Goal: Task Accomplishment & Management: Complete application form

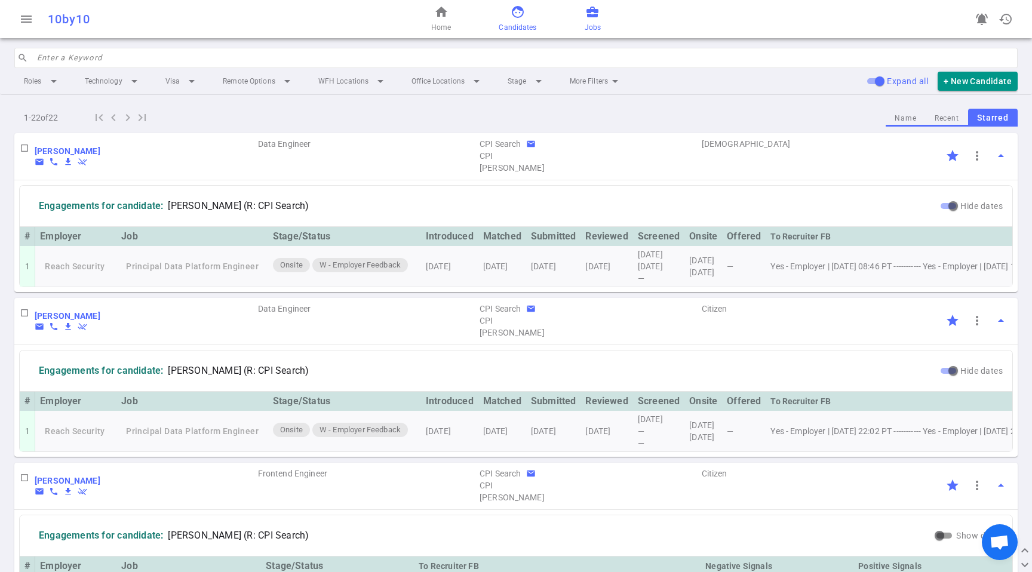
click at [588, 21] on link "business_center Jobs" at bounding box center [593, 19] width 16 height 29
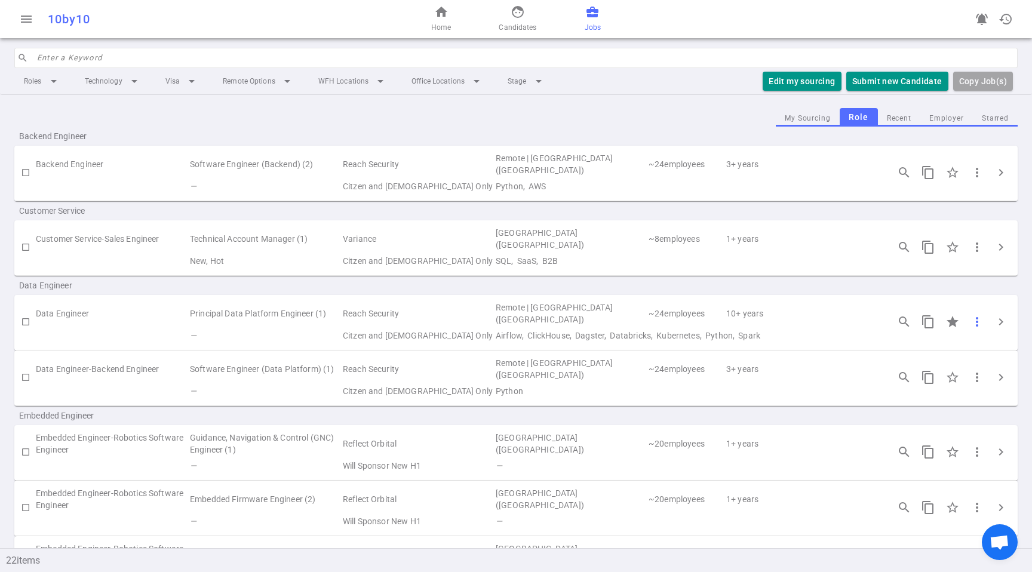
click at [980, 323] on div "more_vert" at bounding box center [977, 322] width 24 height 24
click at [988, 321] on div at bounding box center [516, 286] width 1032 height 572
click at [994, 320] on span "chevron_right" at bounding box center [1001, 322] width 14 height 14
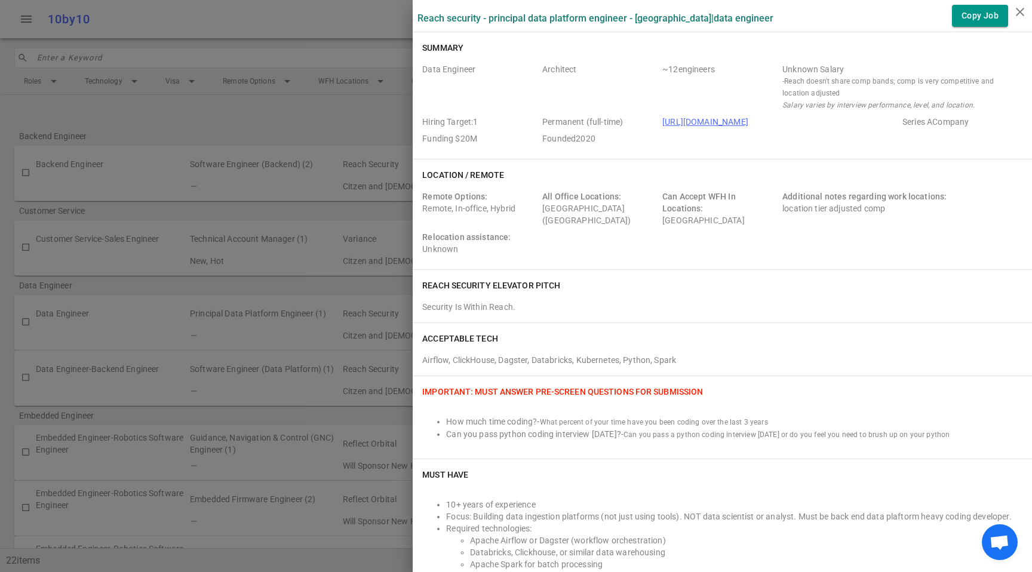
click at [295, 127] on div at bounding box center [516, 286] width 1032 height 572
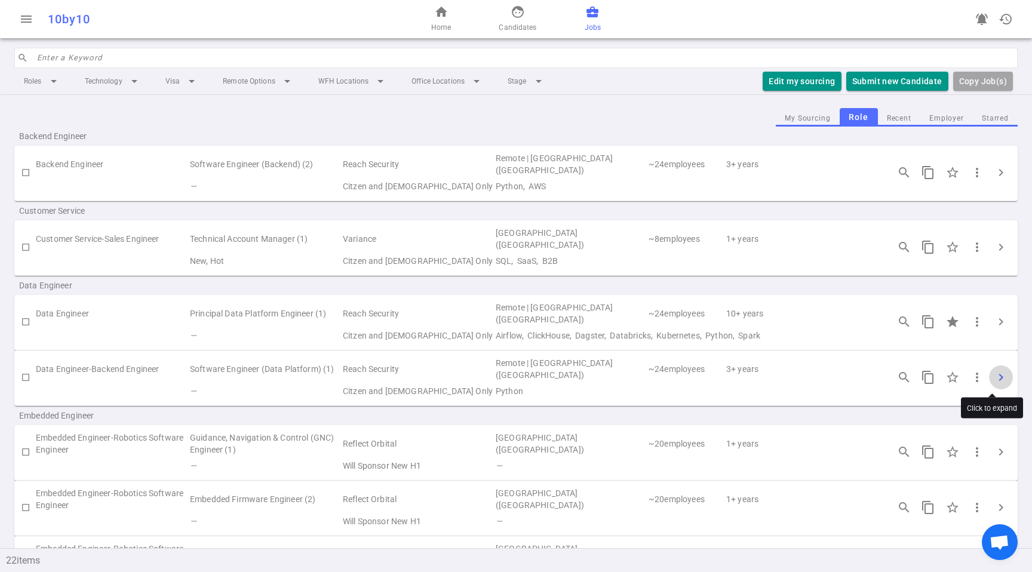
click at [994, 383] on span "chevron_right" at bounding box center [1001, 377] width 14 height 14
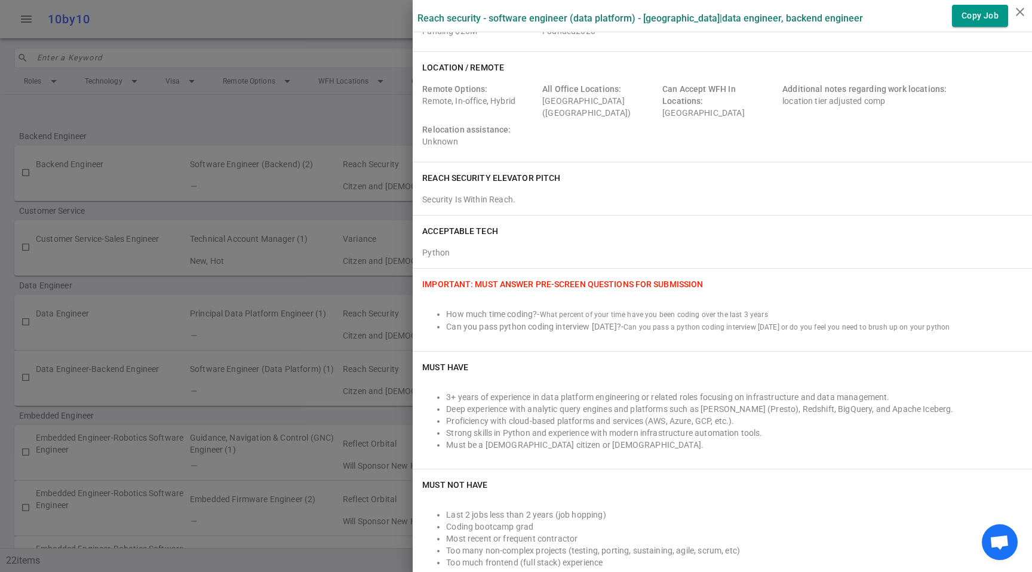
scroll to position [169, 0]
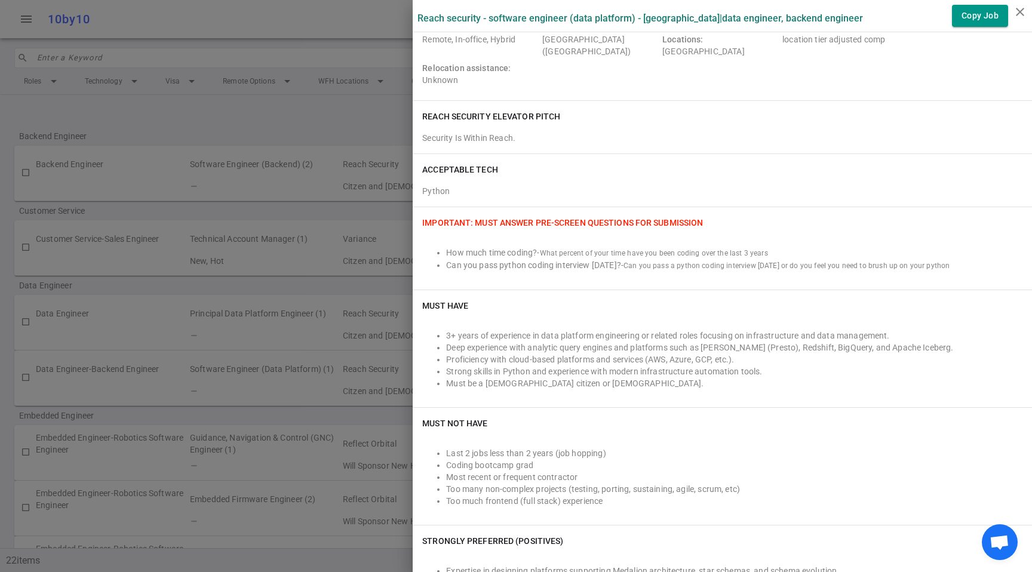
click at [304, 338] on div at bounding box center [516, 286] width 1032 height 572
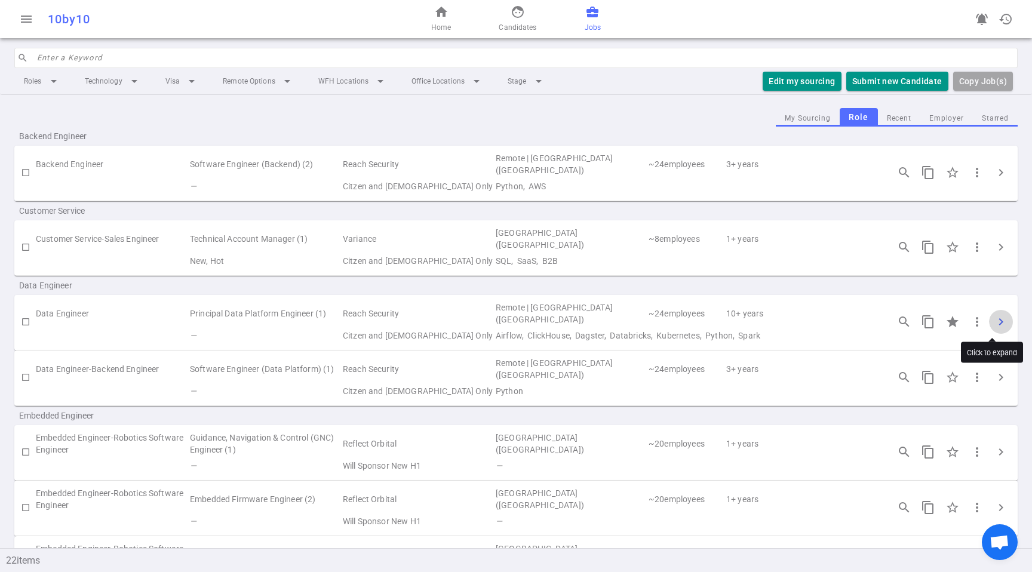
click at [994, 321] on span "chevron_right" at bounding box center [1001, 322] width 14 height 14
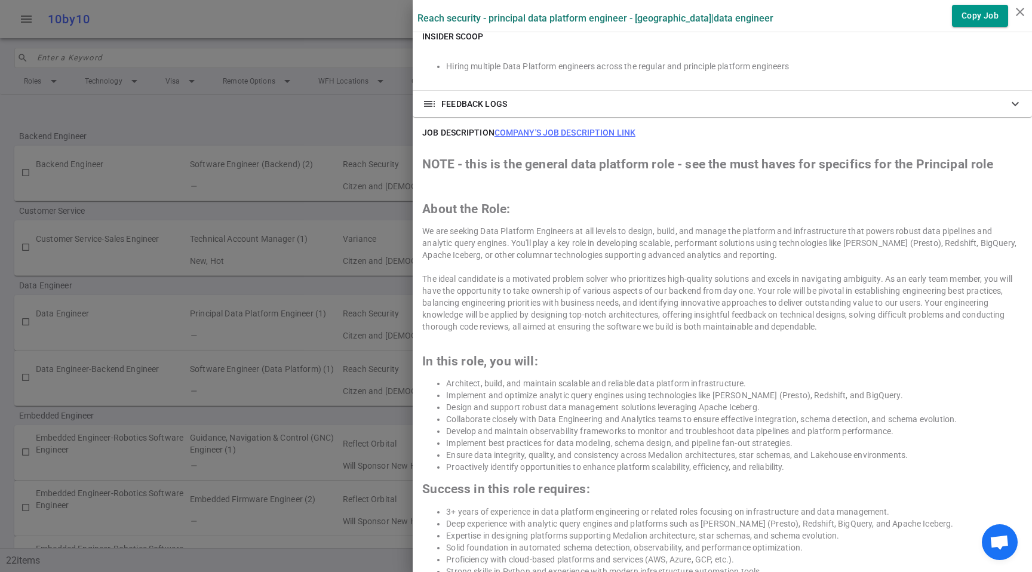
scroll to position [905, 0]
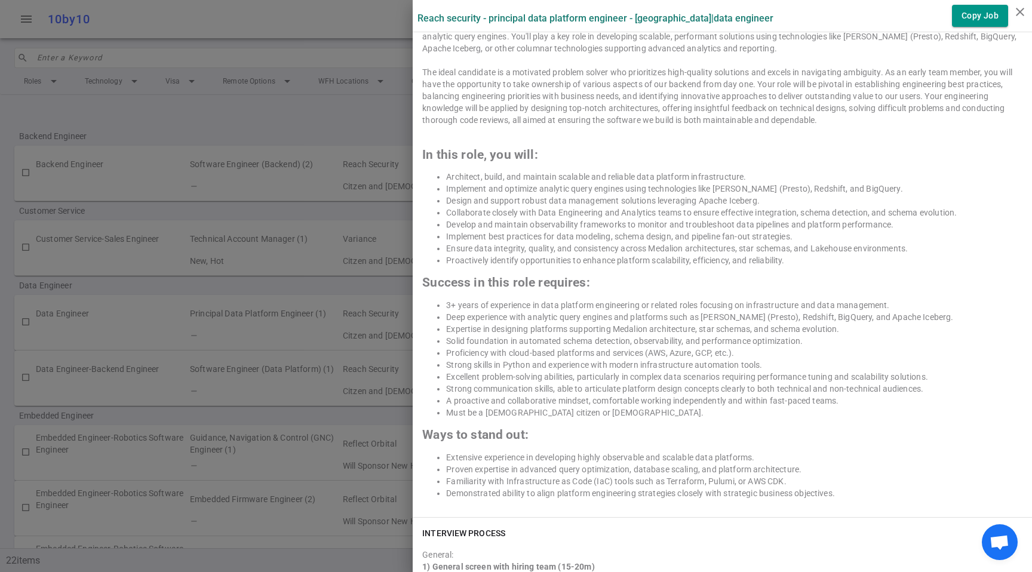
click at [750, 312] on li "Deep experience with analytic query engines and platforms such as [PERSON_NAME]…" at bounding box center [734, 317] width 577 height 12
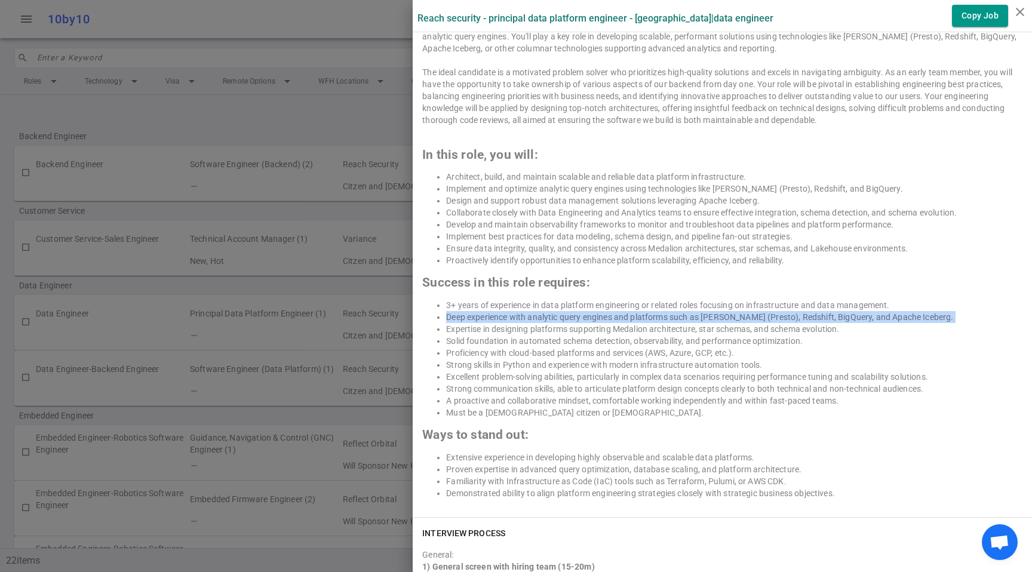
click at [750, 312] on li "Deep experience with analytic query engines and platforms such as [PERSON_NAME]…" at bounding box center [734, 317] width 577 height 12
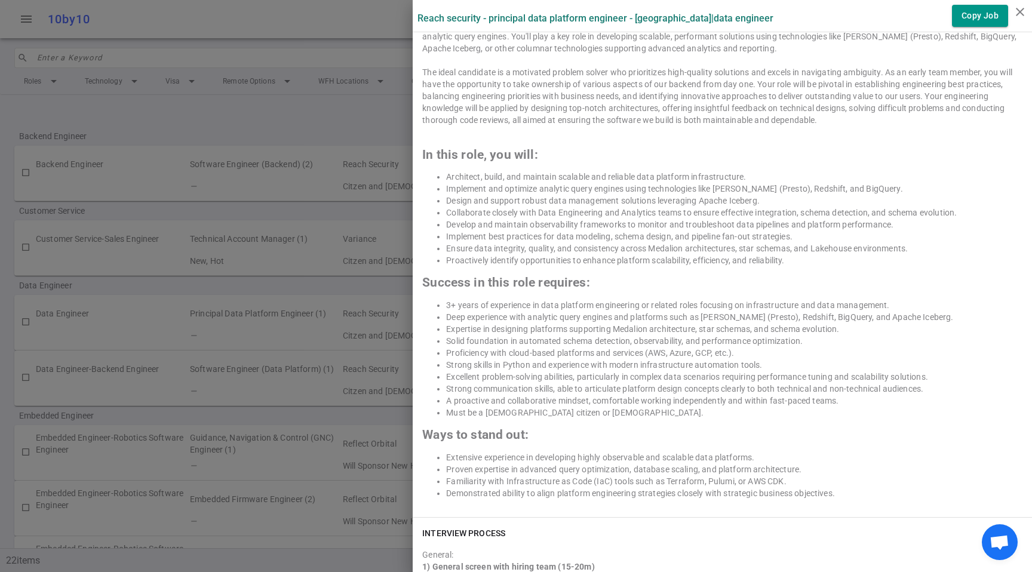
click at [772, 306] on li "3+ years of experience in data platform engineering or related roles focusing o…" at bounding box center [734, 305] width 577 height 12
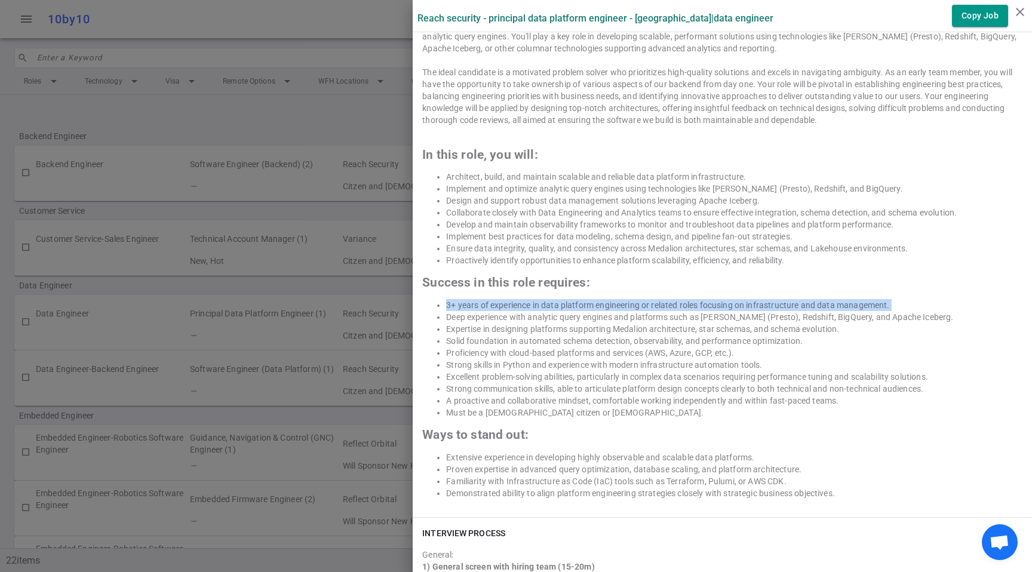
click at [772, 306] on li "3+ years of experience in data platform engineering or related roles focusing o…" at bounding box center [734, 305] width 577 height 12
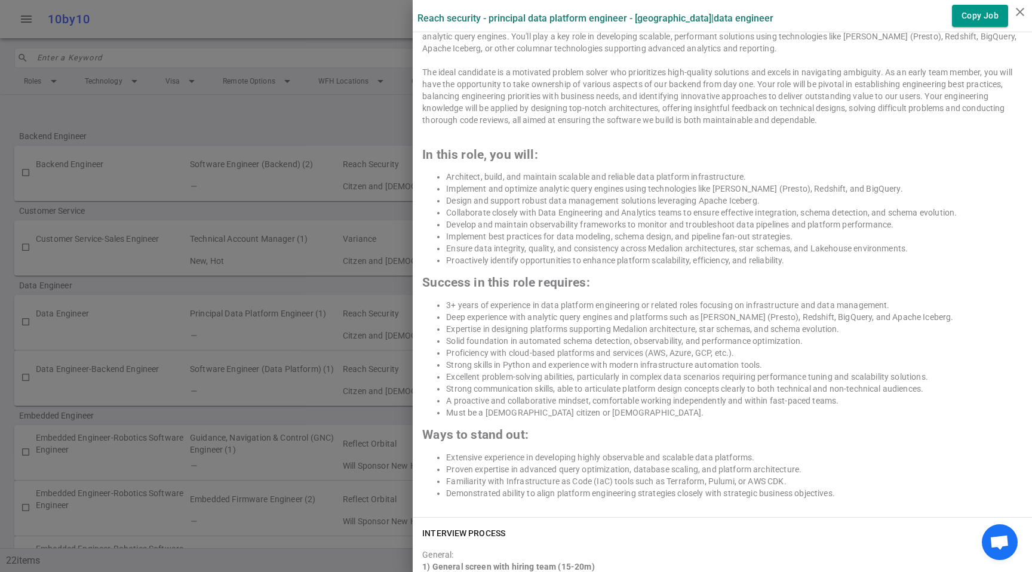
click at [600, 348] on li "Proficiency with cloud-based platforms and services (AWS, Azure, GCP, etc.)." at bounding box center [734, 353] width 577 height 12
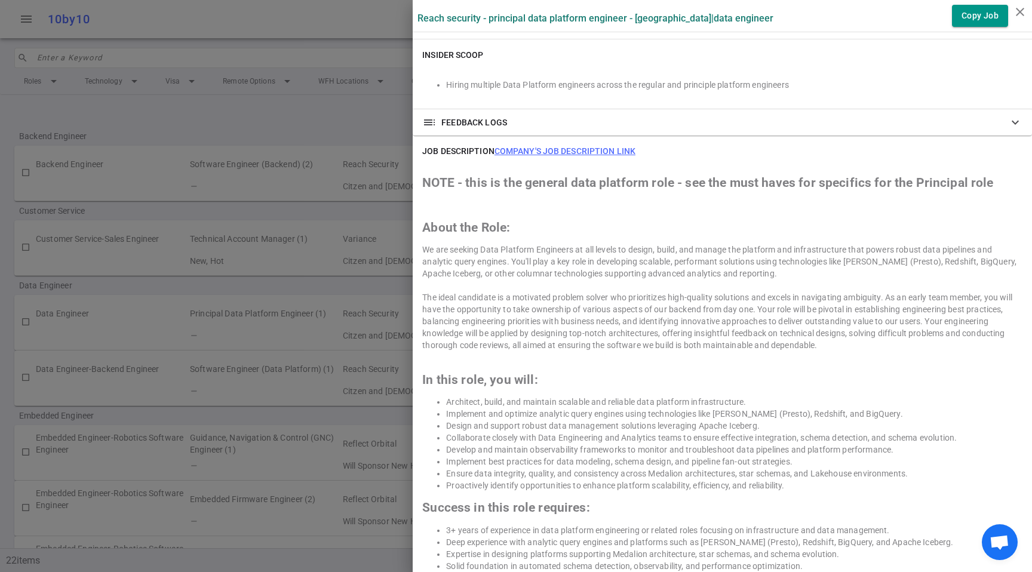
scroll to position [0, 0]
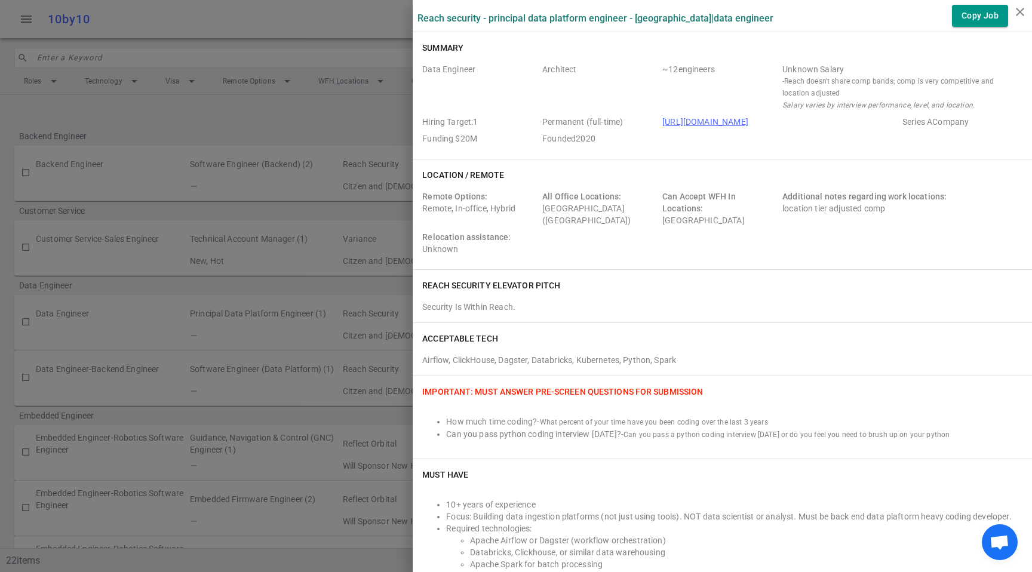
click at [398, 50] on div at bounding box center [516, 286] width 1032 height 572
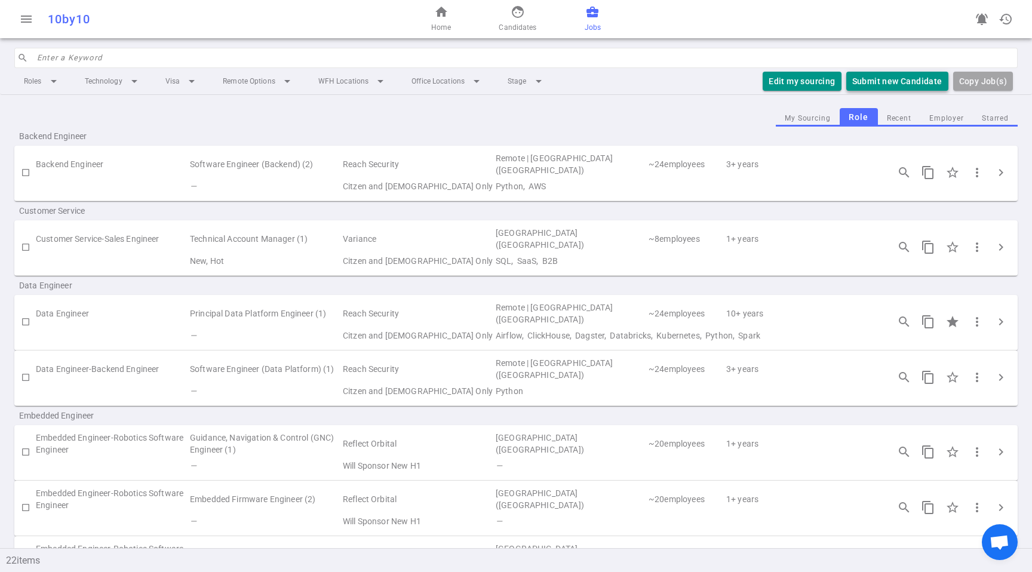
click at [902, 82] on button "Submit new Candidate" at bounding box center [898, 82] width 102 height 20
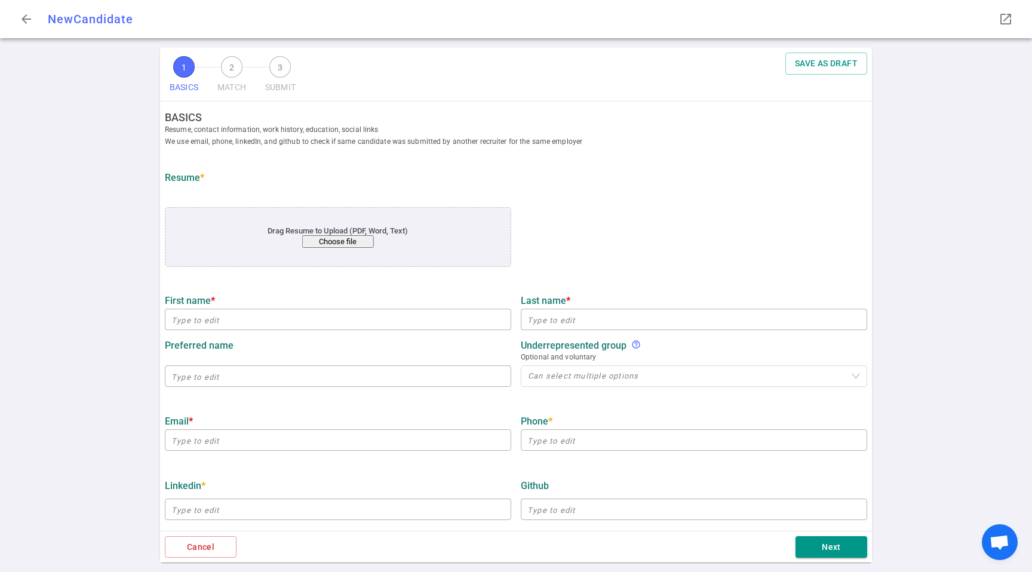
click at [334, 242] on button "Choose file" at bounding box center [338, 241] width 72 height 13
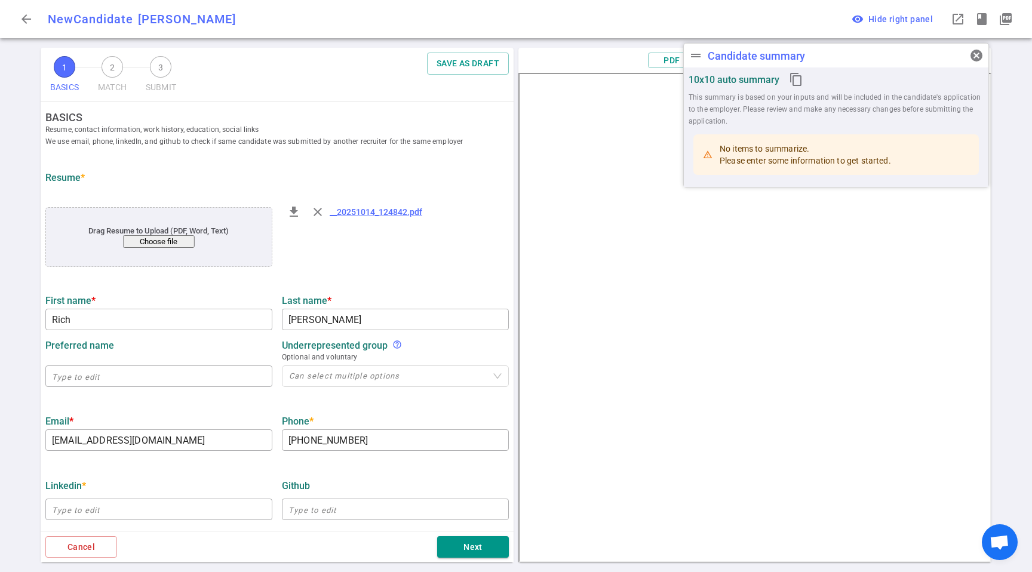
type input "Rich"
type input "[PERSON_NAME]"
type input "[EMAIL_ADDRESS][DOMAIN_NAME]"
type input "[PHONE_NUMBER]"
type input "Verana Health"
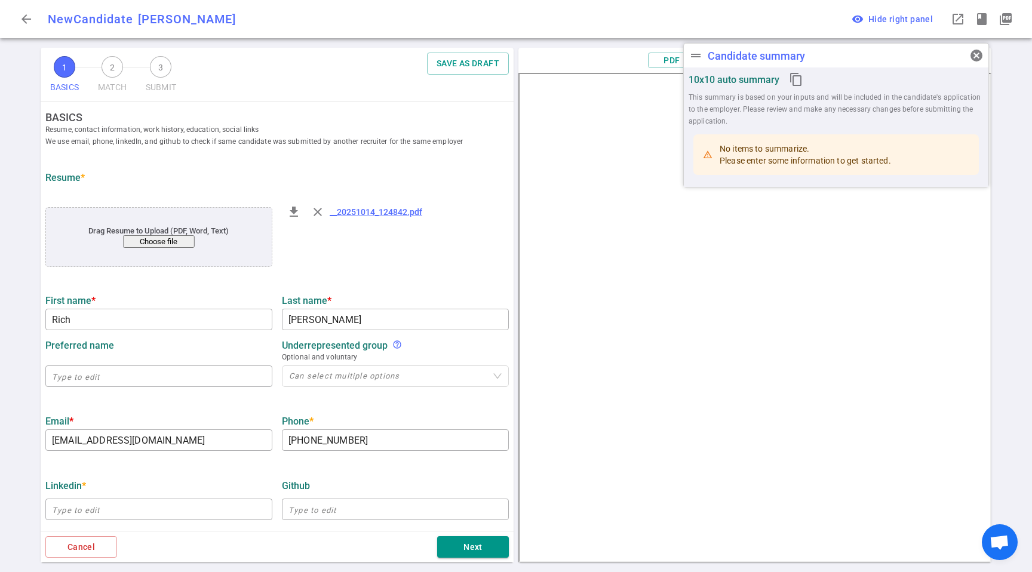
type textarea "Ingestion, Senior Data Engineer"
type input "11.4"
type input "[GEOGRAPHIC_DATA]"
type input "Economics"
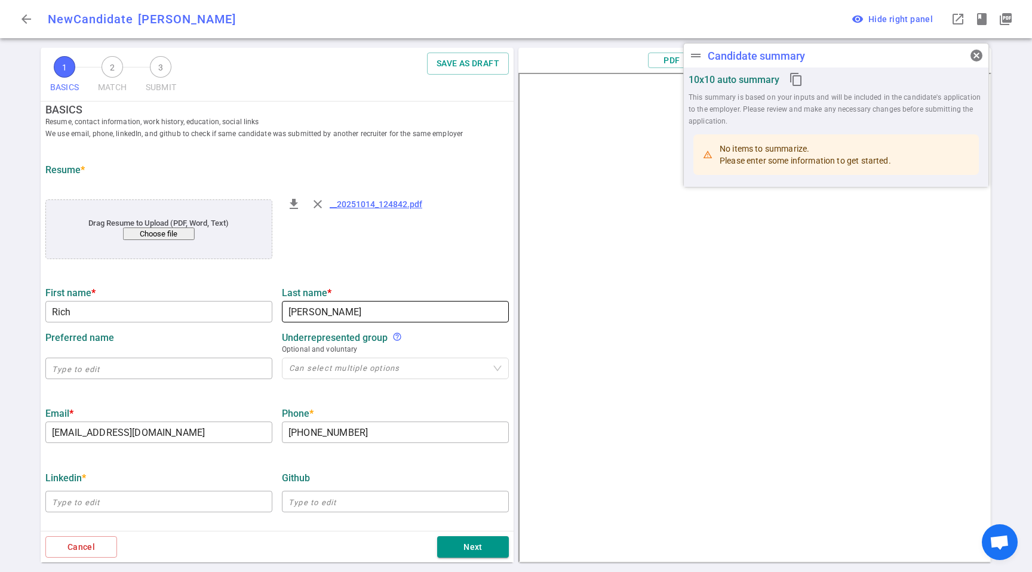
click at [305, 316] on input "[PERSON_NAME]" at bounding box center [395, 311] width 227 height 19
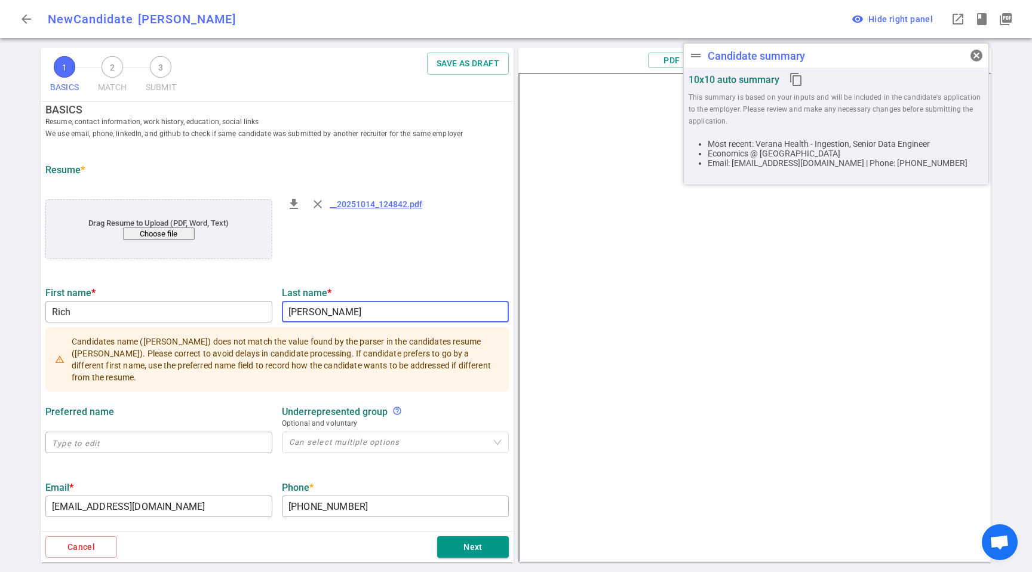
type input "[PERSON_NAME]"
drag, startPoint x: 421, startPoint y: 255, endPoint x: 417, endPoint y: 260, distance: 6.5
click at [421, 255] on div "file_download close __20251014_124842.pdf" at bounding box center [395, 230] width 237 height 81
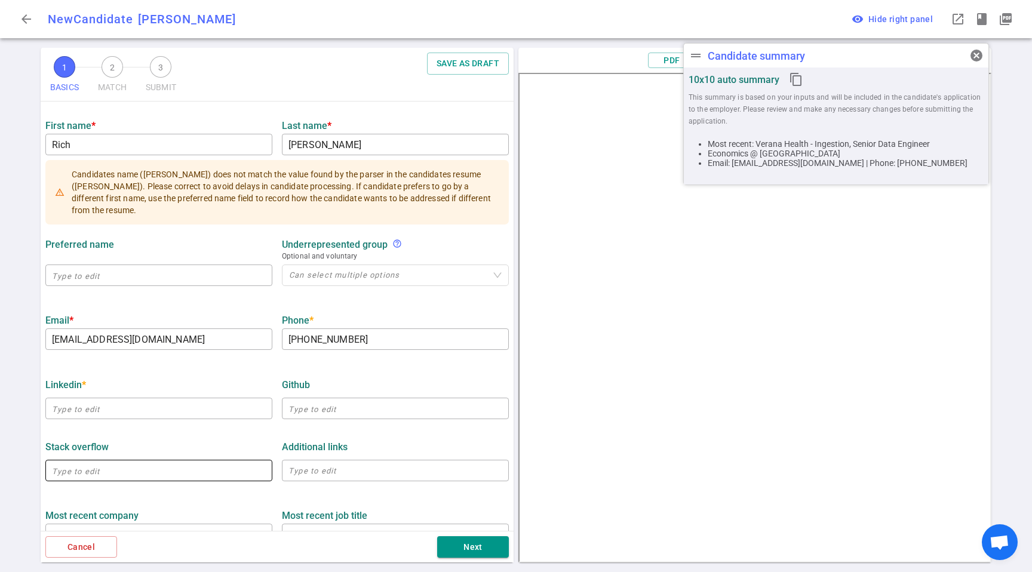
scroll to position [350, 0]
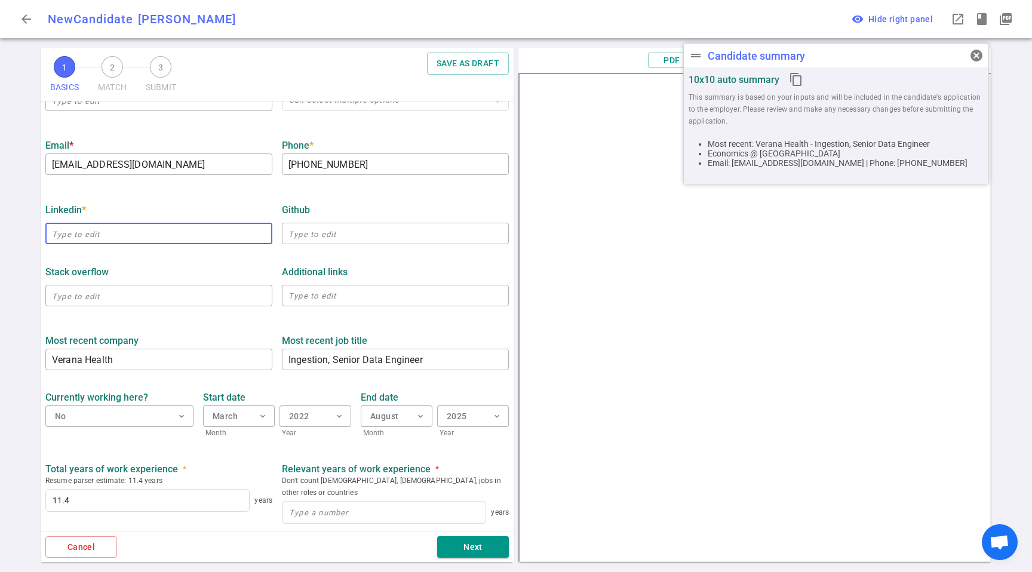
click at [188, 243] on input "text" at bounding box center [158, 233] width 227 height 19
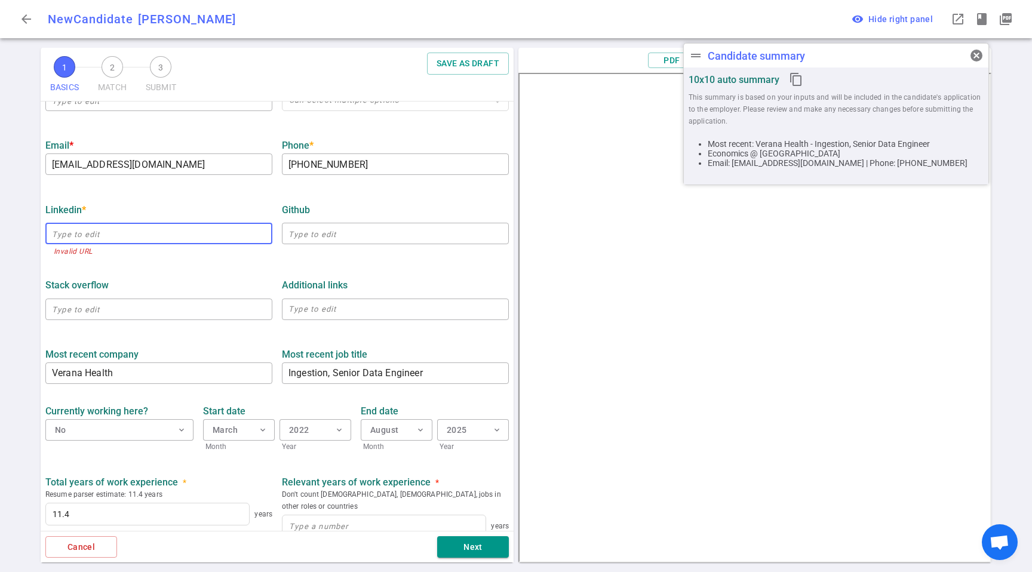
click at [72, 234] on input "text" at bounding box center [158, 233] width 227 height 19
paste input "[EMAIL_ADDRESS][DOMAIN_NAME]"
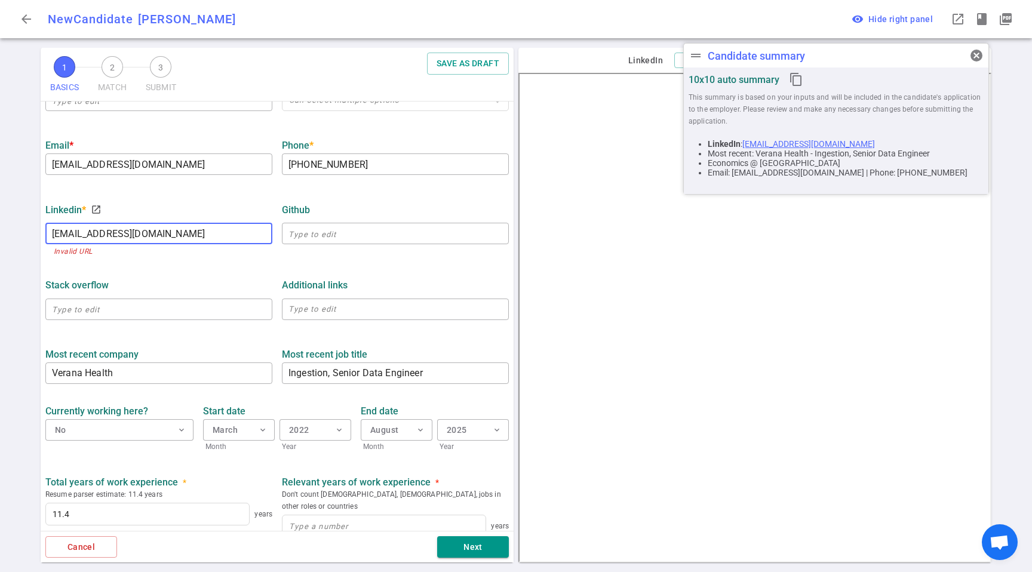
click at [215, 225] on input "[EMAIL_ADDRESS][DOMAIN_NAME]" at bounding box center [158, 233] width 227 height 19
paste input "[URL][DOMAIN_NAME]"
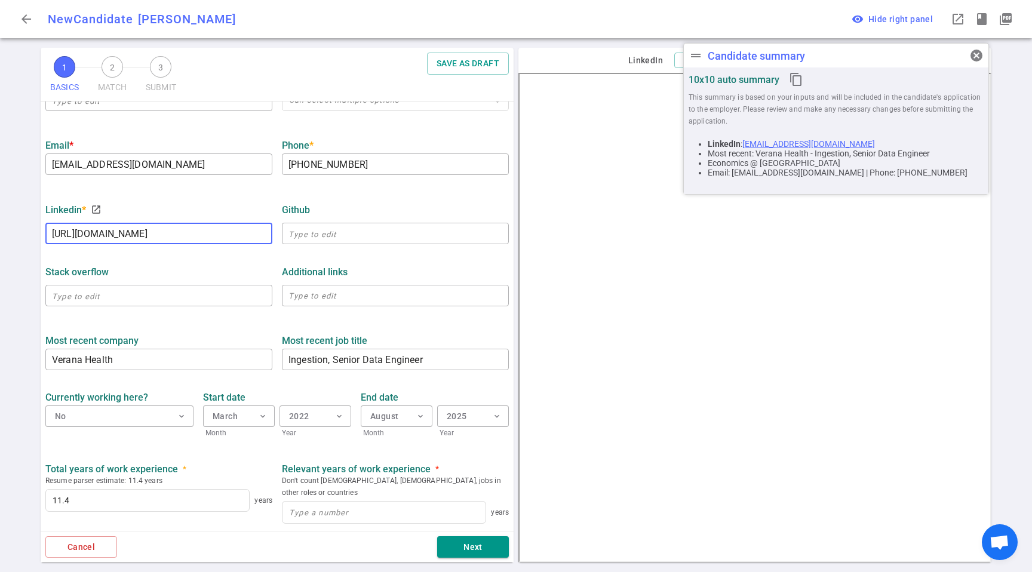
scroll to position [0, 5]
click at [252, 266] on div "Stack Overflow" at bounding box center [158, 272] width 227 height 22
click at [106, 228] on input "[URL][DOMAIN_NAME]" at bounding box center [158, 233] width 227 height 19
click at [105, 228] on input "[URL][DOMAIN_NAME]" at bounding box center [158, 233] width 227 height 19
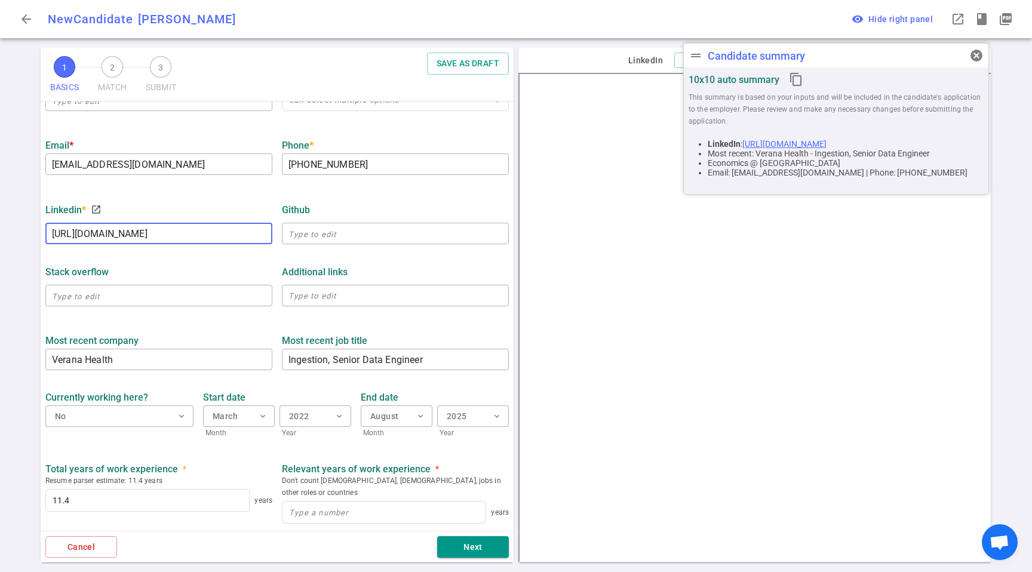
click at [106, 227] on input "[URL][DOMAIN_NAME]" at bounding box center [158, 233] width 227 height 19
paste input "text"
click at [140, 266] on div "Stack Overflow" at bounding box center [158, 271] width 227 height 11
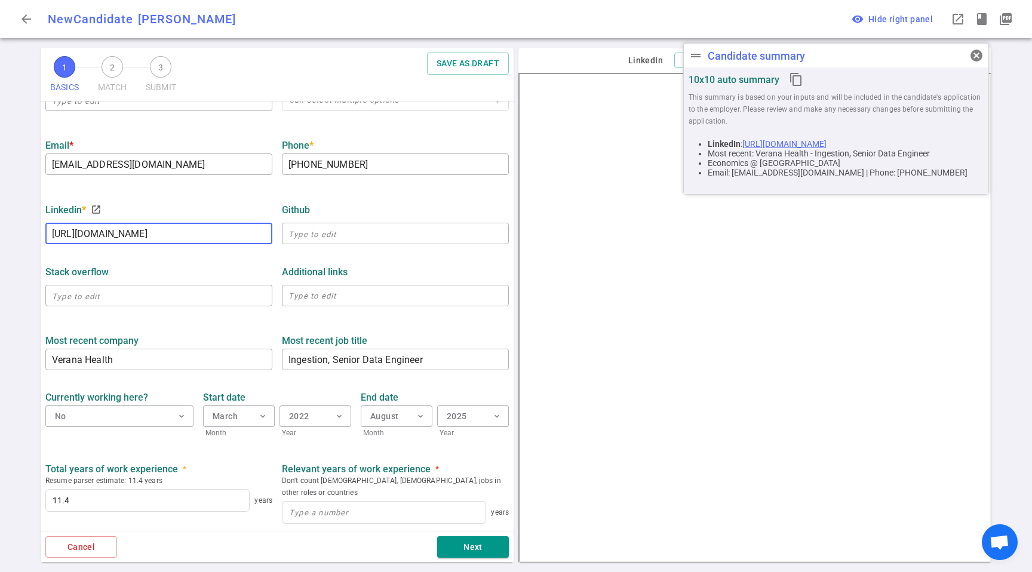
scroll to position [0, 0]
click at [145, 226] on input "[URL][DOMAIN_NAME]" at bounding box center [158, 233] width 227 height 19
paste input "functionaldataengineer"
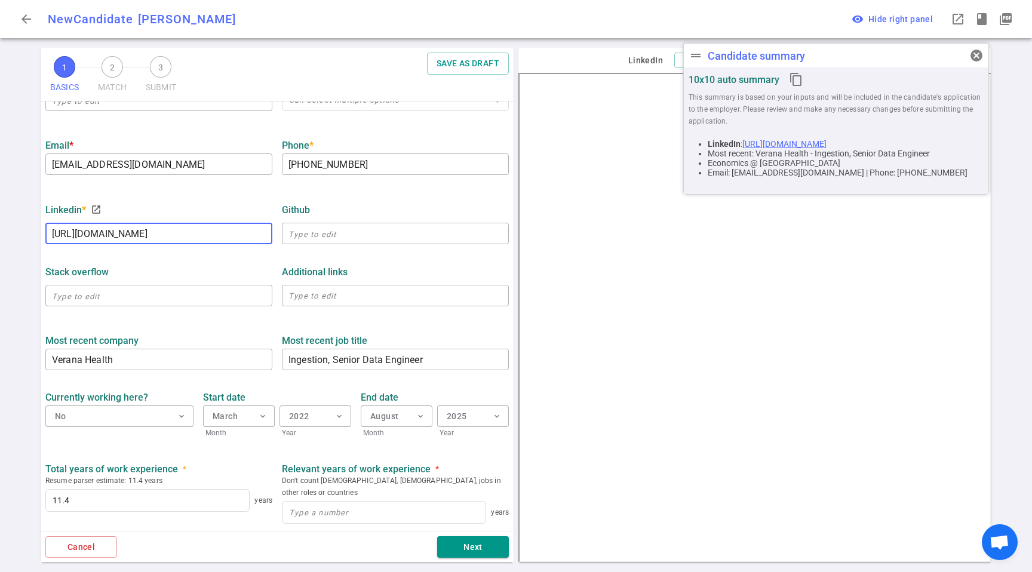
scroll to position [0, 20]
type input "[URL][DOMAIN_NAME]"
click at [166, 260] on div "Stack Overflow ​ Additional links x ​" at bounding box center [277, 283] width 473 height 62
click at [338, 239] on input "text" at bounding box center [395, 233] width 227 height 19
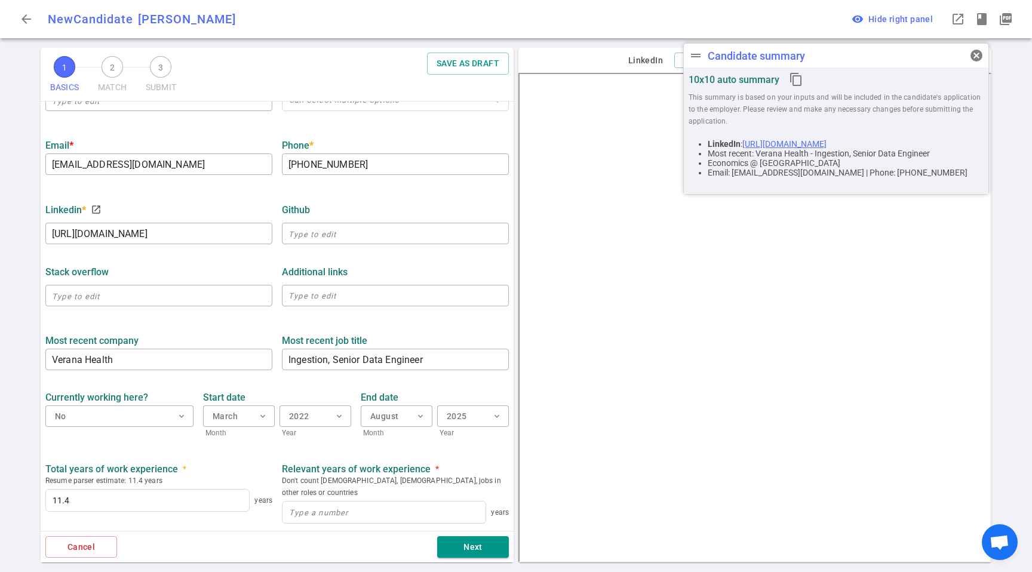
paste input "[URL][DOMAIN_NAME]"
type input "[URL][DOMAIN_NAME]"
drag, startPoint x: 225, startPoint y: 274, endPoint x: 242, endPoint y: 271, distance: 16.9
click at [225, 274] on div "Stack Overflow" at bounding box center [158, 271] width 227 height 11
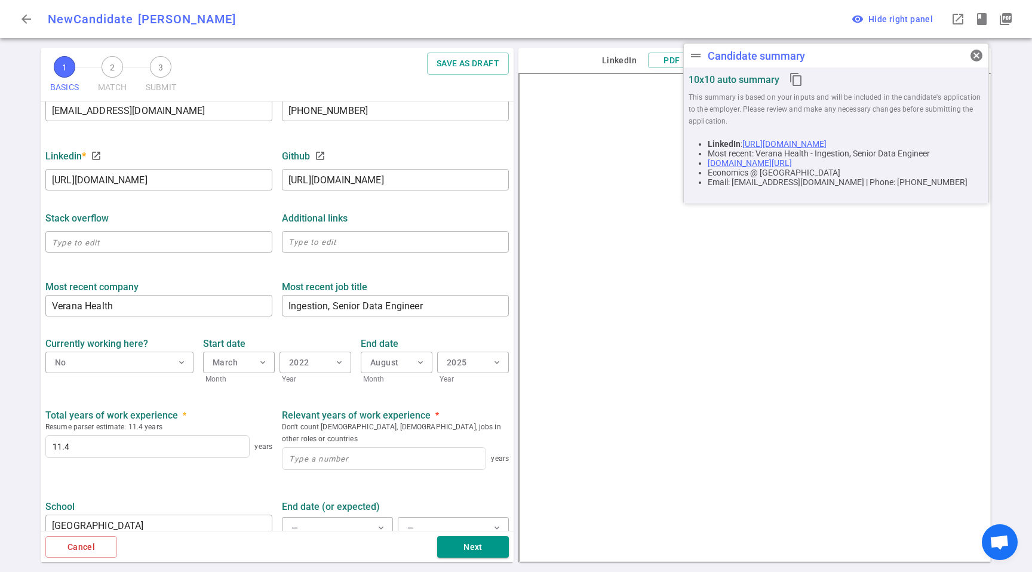
scroll to position [474, 0]
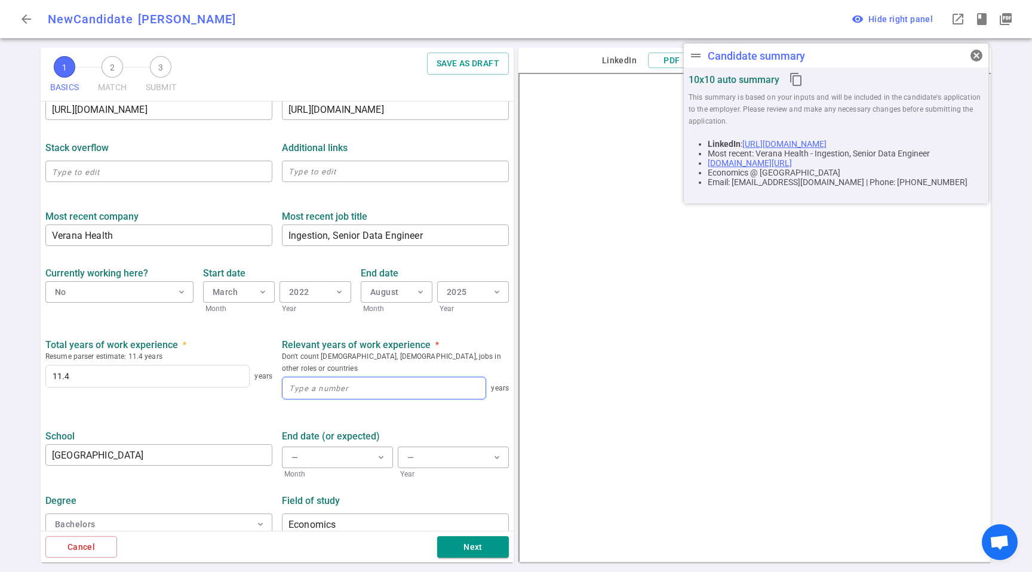
click at [362, 384] on input at bounding box center [384, 389] width 203 height 22
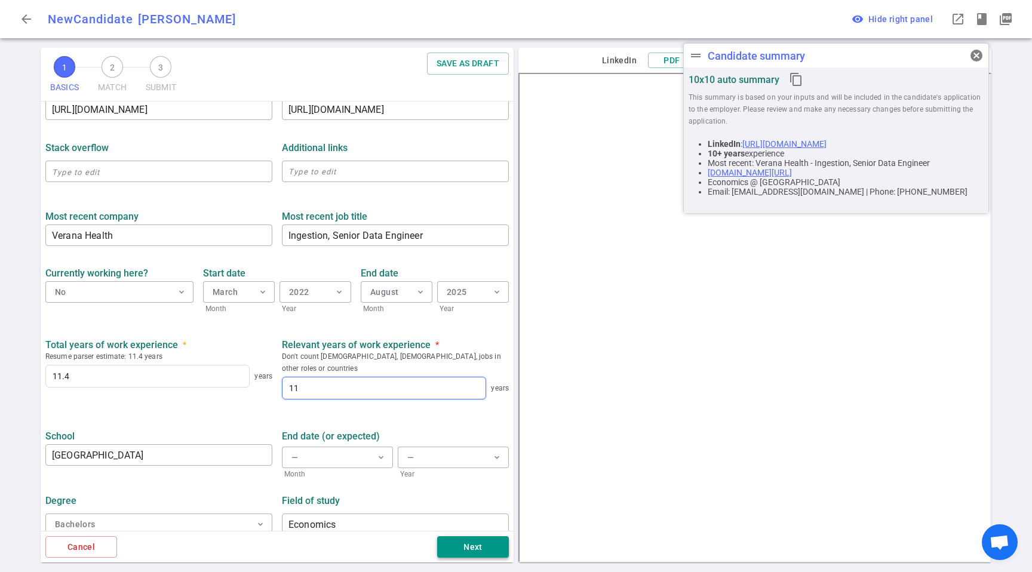
type input "11"
click at [456, 553] on button "Next" at bounding box center [473, 548] width 72 height 22
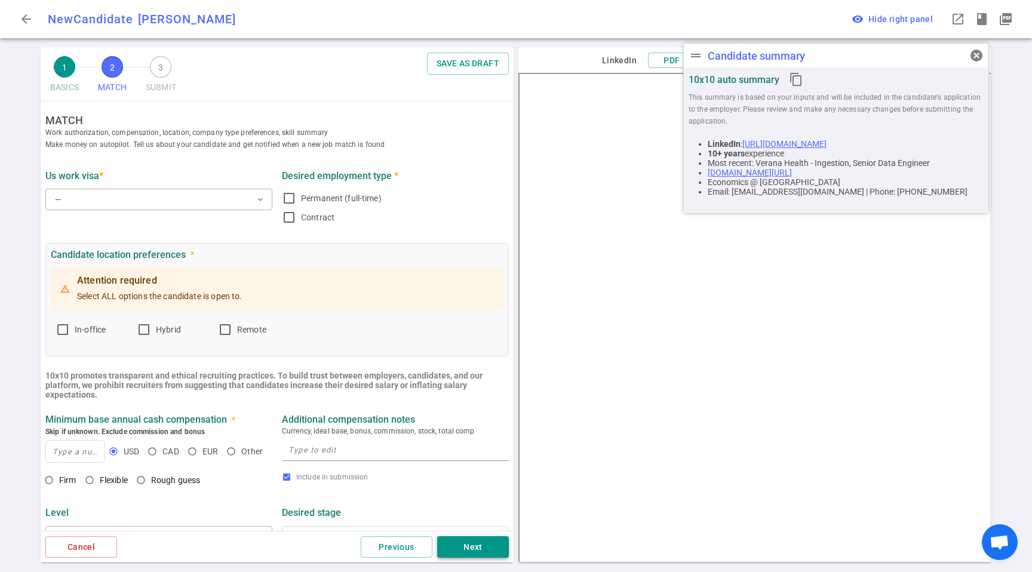
scroll to position [0, 0]
click at [91, 198] on button "— expand_more" at bounding box center [158, 202] width 227 height 22
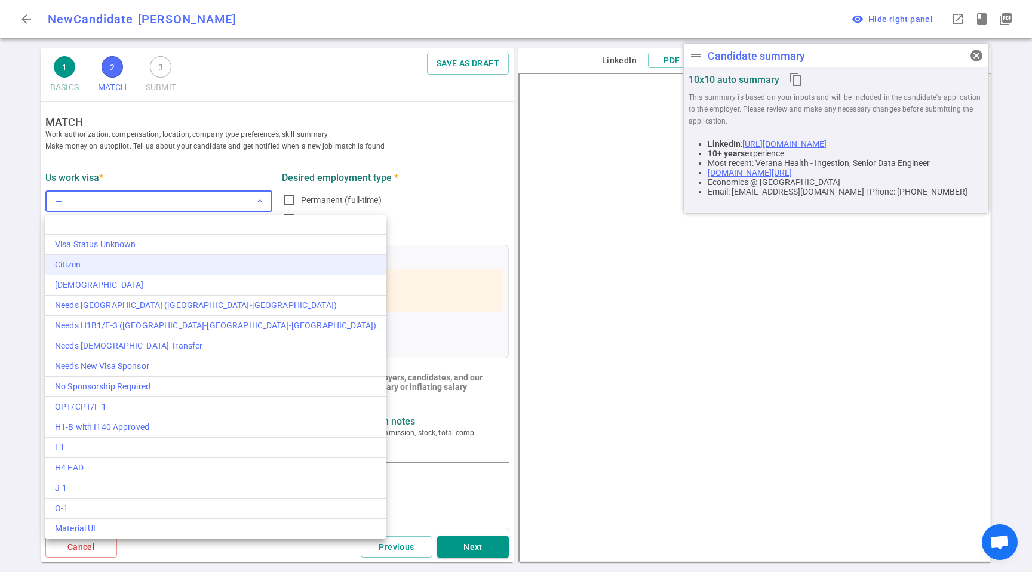
click at [97, 259] on div "Citizen" at bounding box center [215, 265] width 321 height 13
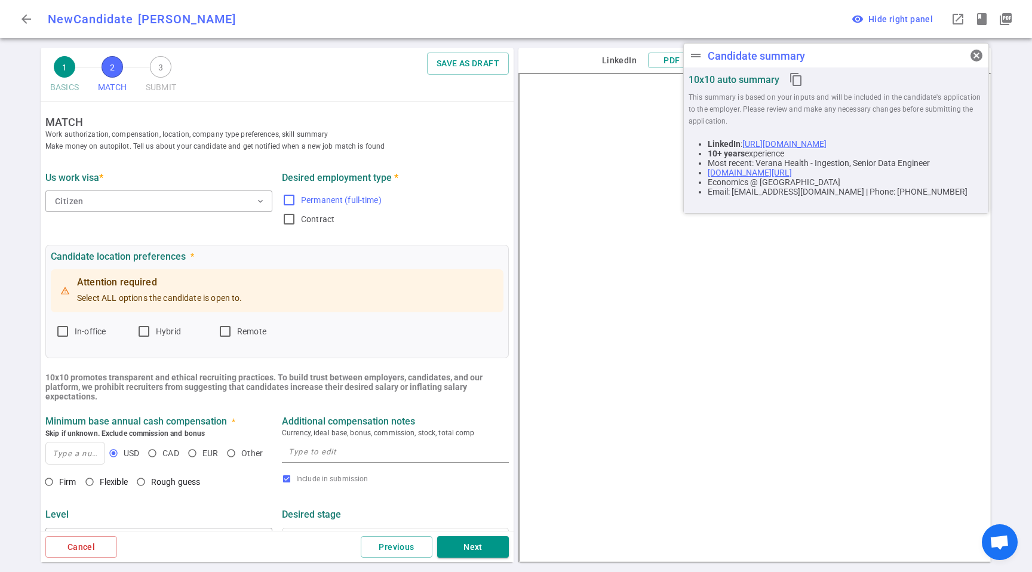
click at [327, 197] on span "Permanent (full-time)" at bounding box center [341, 200] width 81 height 10
click at [296, 197] on input "Permanent (full-time)" at bounding box center [289, 200] width 14 height 14
checkbox input "true"
drag, startPoint x: 235, startPoint y: 333, endPoint x: 219, endPoint y: 337, distance: 16.7
click at [235, 333] on label "Remote" at bounding box center [254, 331] width 72 height 19
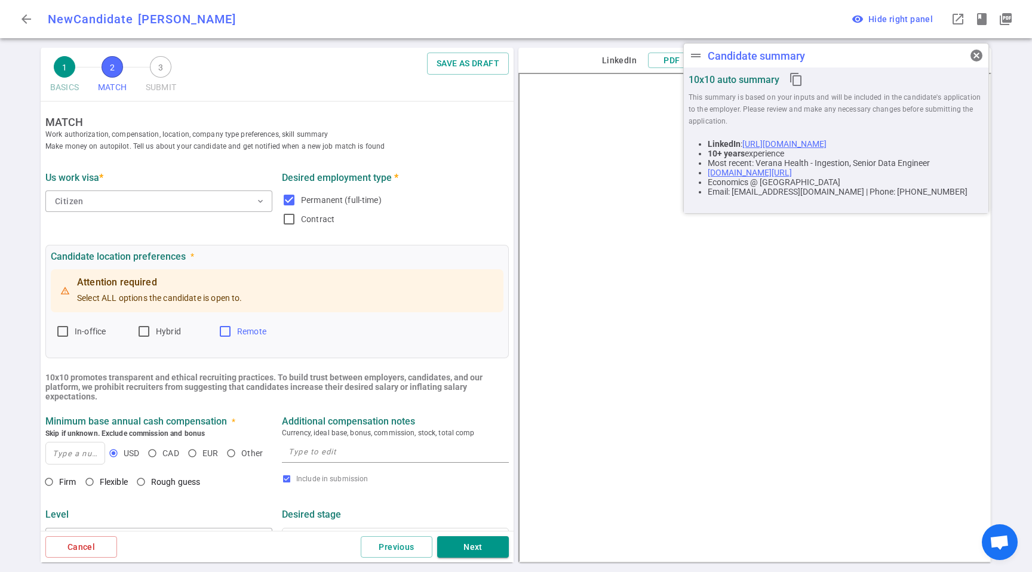
click at [232, 333] on input "Remote" at bounding box center [225, 331] width 14 height 14
checkbox input "true"
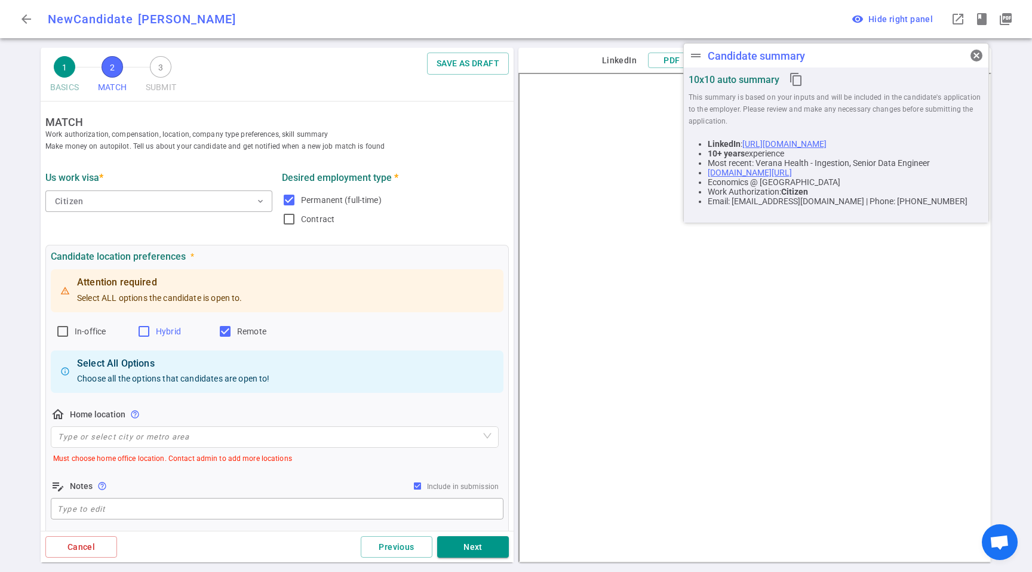
click at [180, 335] on label "Hybrid" at bounding box center [173, 331] width 72 height 19
click at [151, 335] on input "Hybrid" at bounding box center [144, 331] width 14 height 14
checkbox input "true"
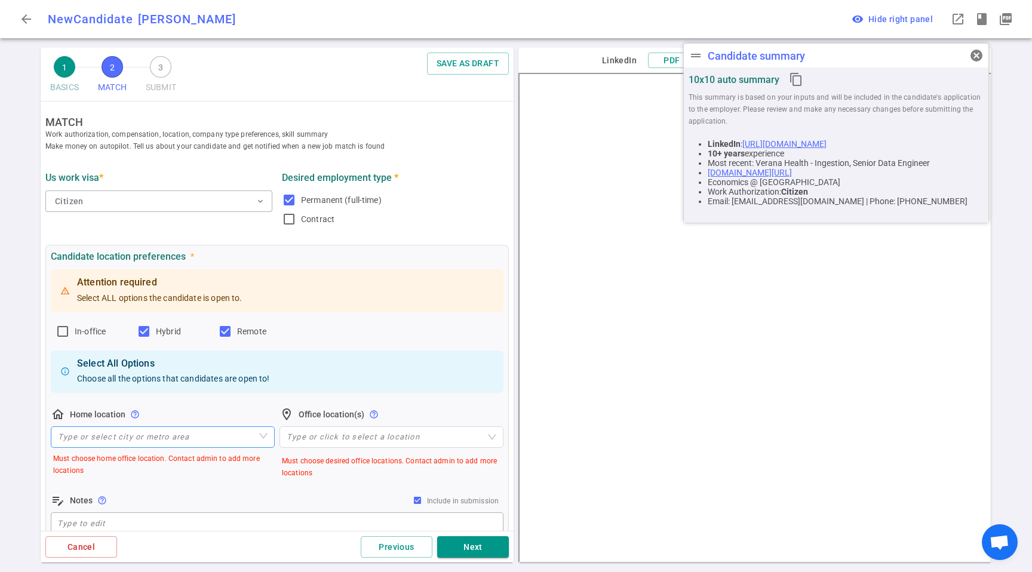
click at [155, 437] on input "search" at bounding box center [163, 437] width 210 height 20
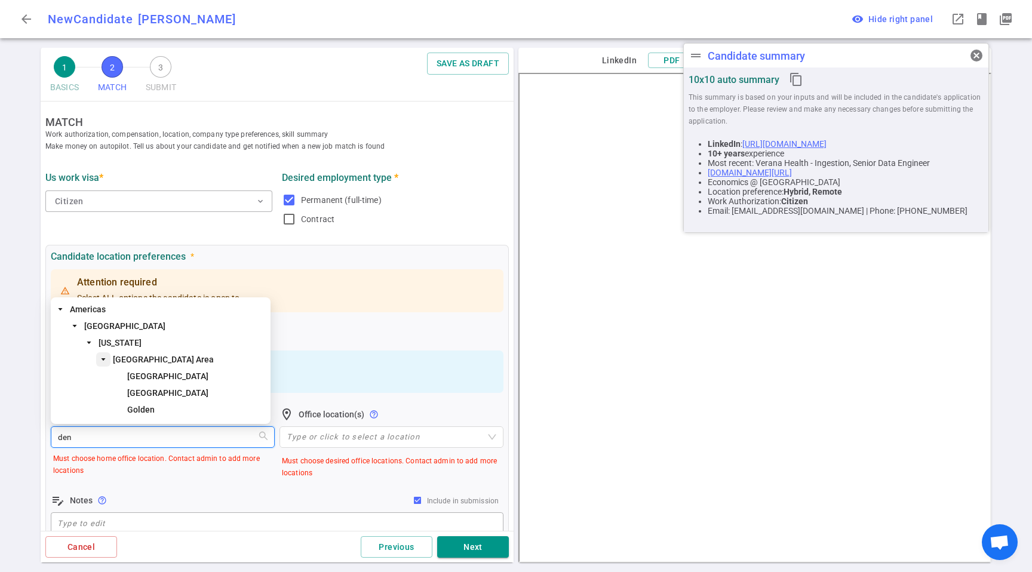
type input "denv"
click at [144, 396] on span "[GEOGRAPHIC_DATA]" at bounding box center [167, 393] width 81 height 10
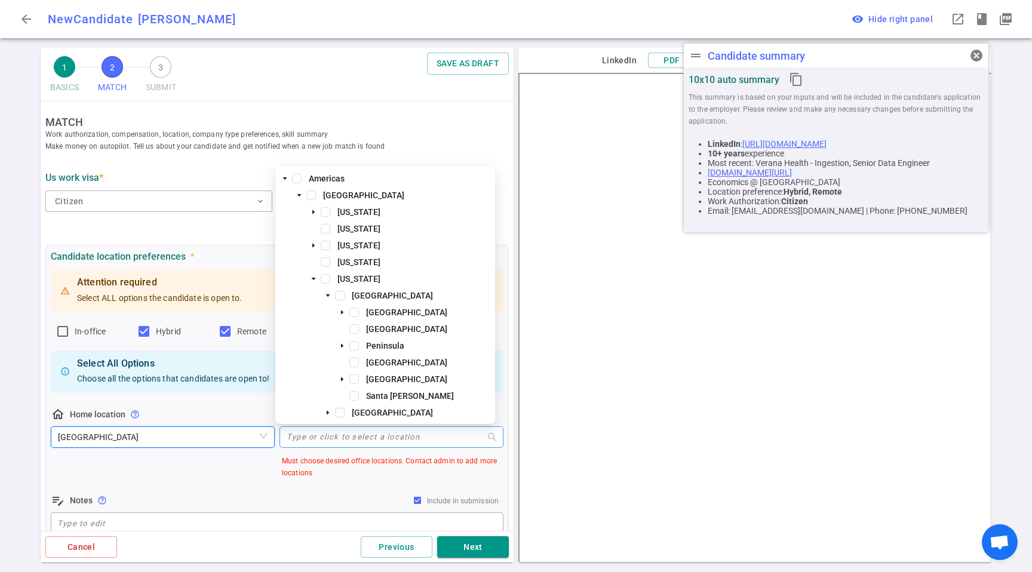
click at [369, 443] on div "Type or click to select a location" at bounding box center [392, 438] width 224 height 22
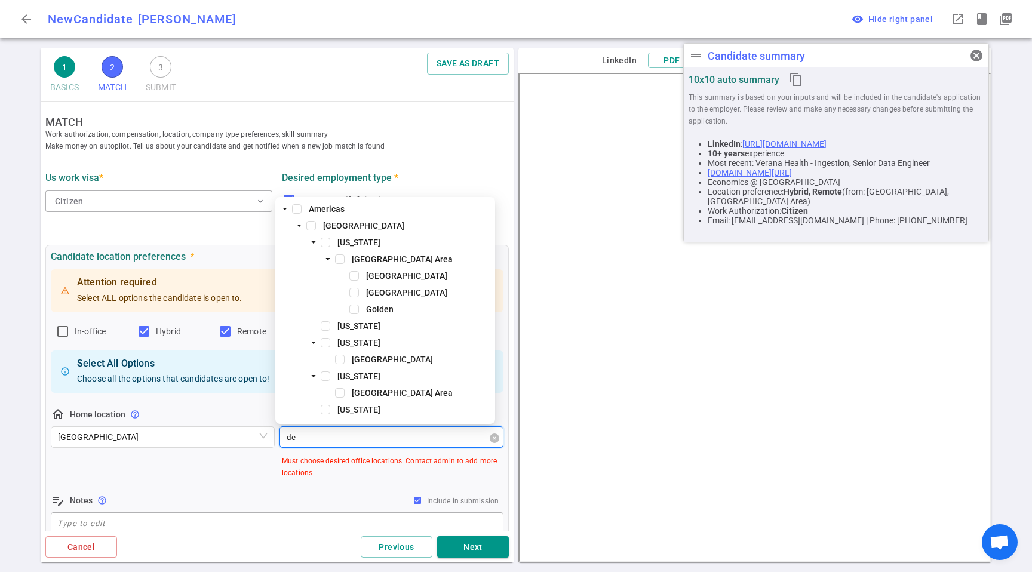
type input "den"
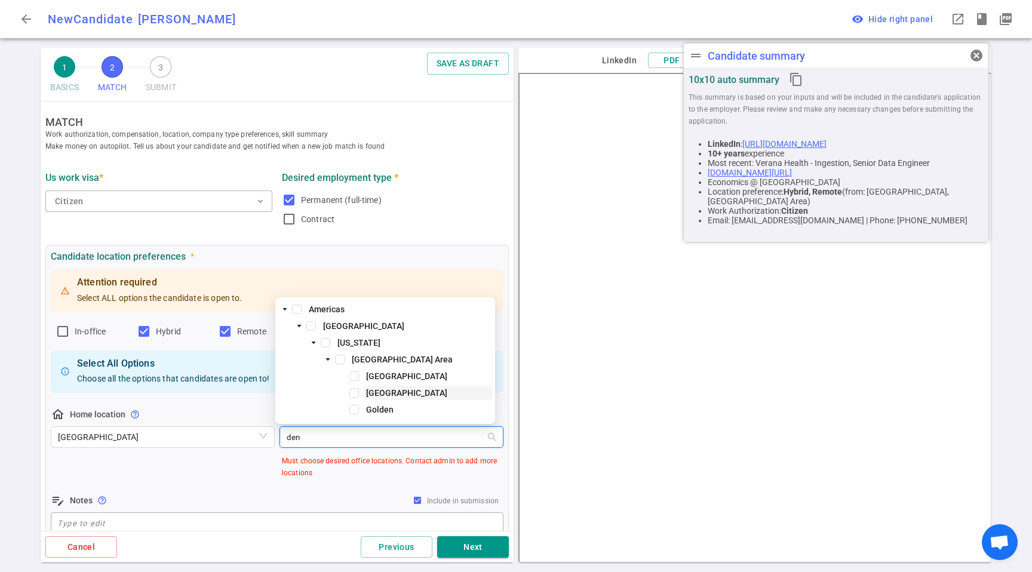
click at [390, 394] on span "[GEOGRAPHIC_DATA]" at bounding box center [406, 393] width 81 height 10
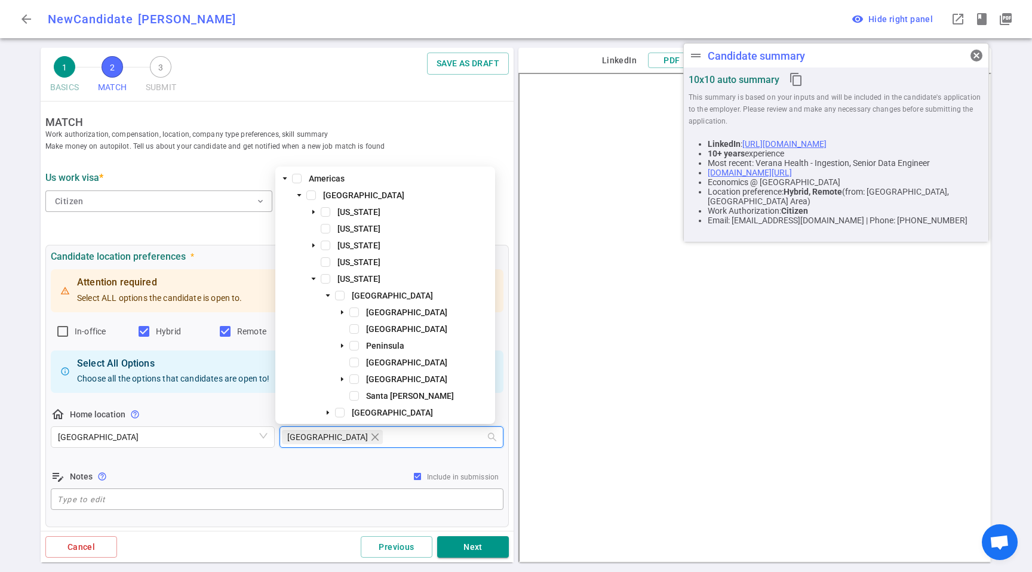
click at [235, 409] on div "home_pin Home location help_outline" at bounding box center [163, 414] width 224 height 14
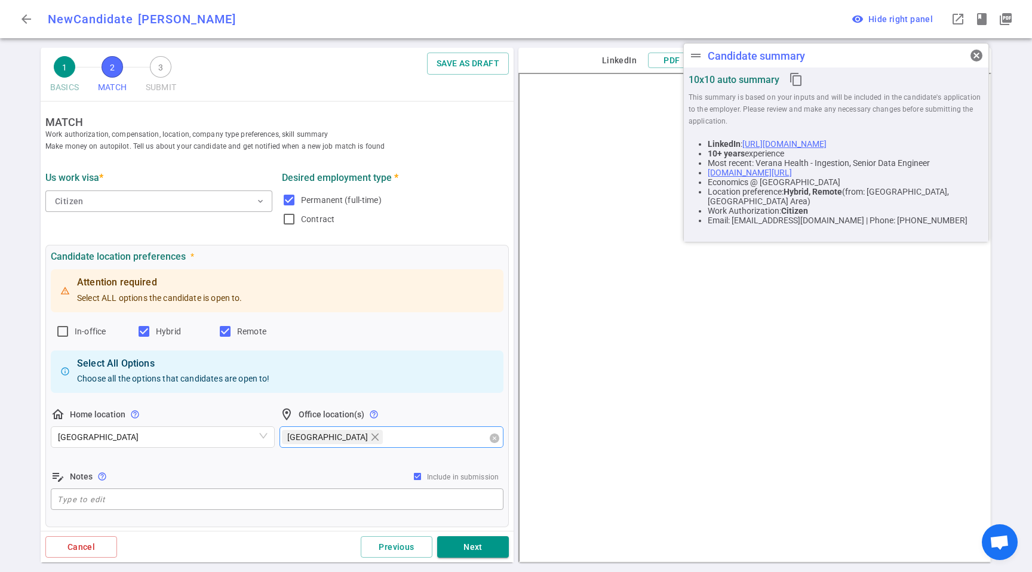
scroll to position [116, 0]
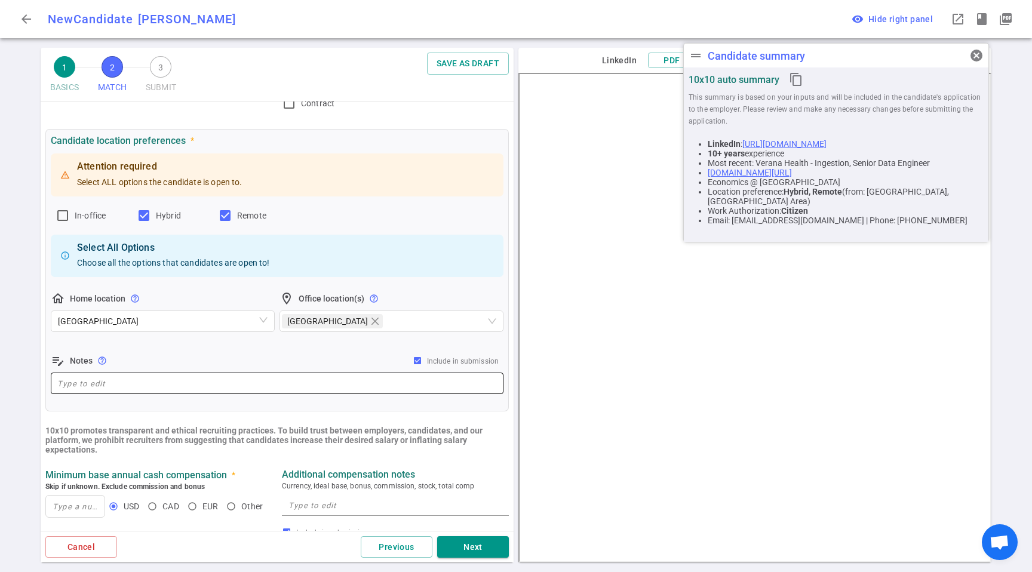
click at [162, 387] on textarea at bounding box center [277, 384] width 440 height 14
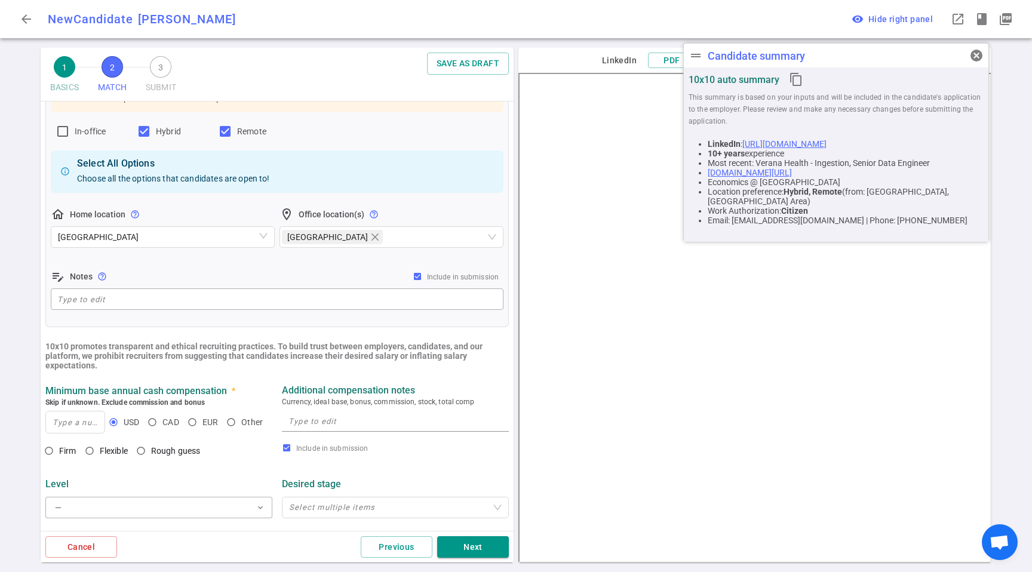
scroll to position [275, 0]
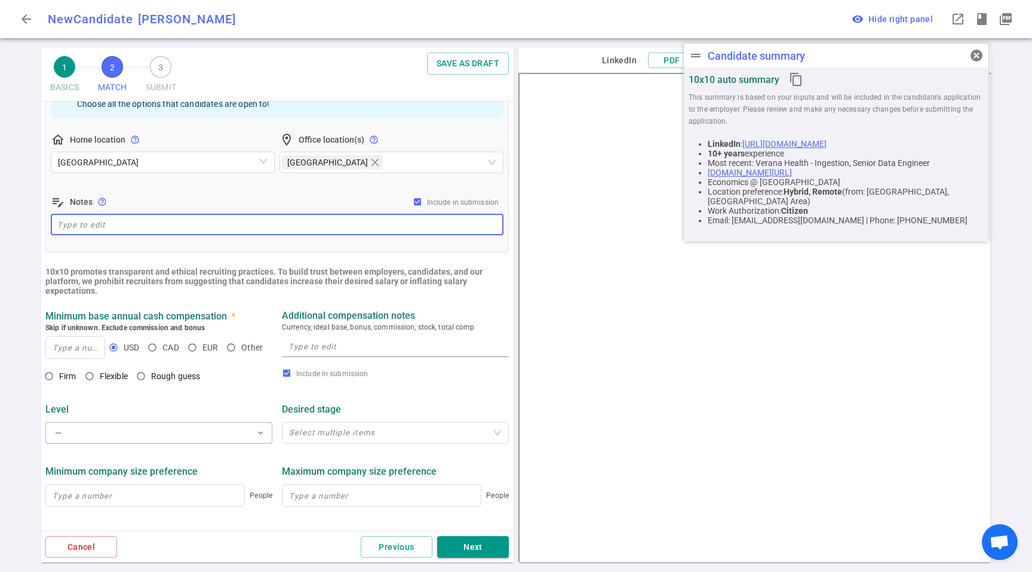
click at [333, 349] on textarea at bounding box center [396, 347] width 214 height 14
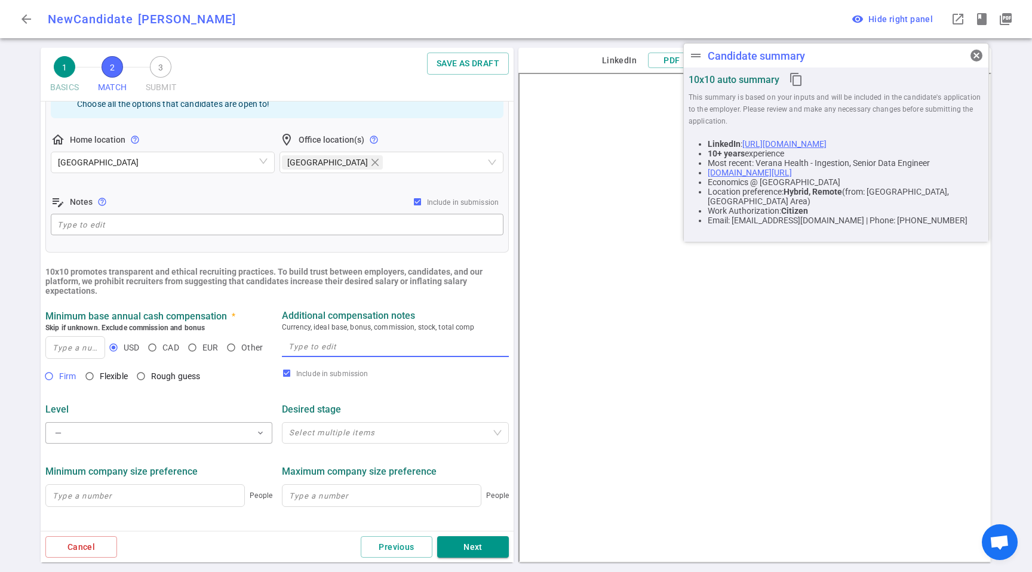
paste textarea "$160-180K base for senior-level roles, ~$220K for staff/principal roles. Comp i…"
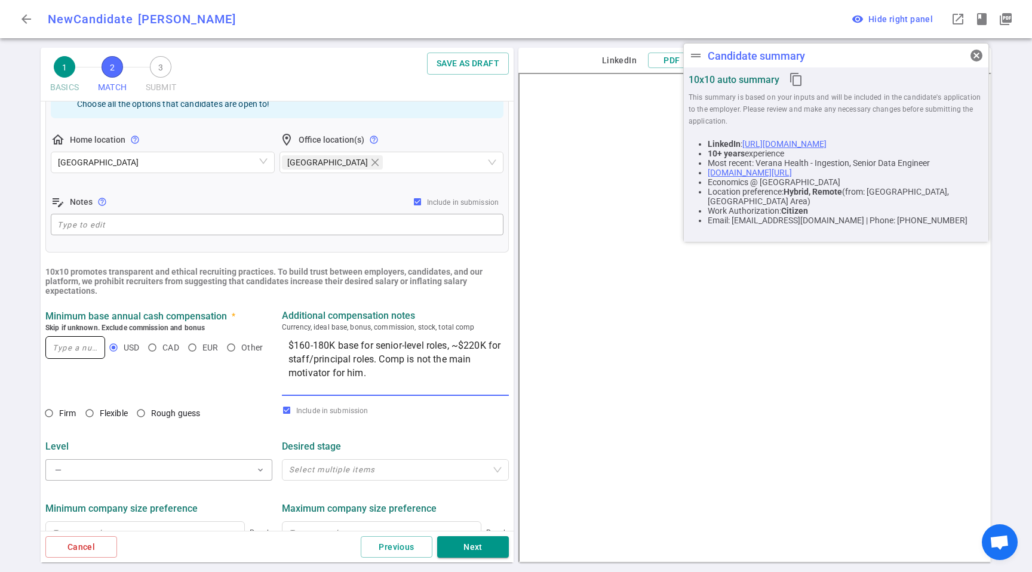
type textarea "$160-180K base for senior-level roles, ~$220K for staff/principal roles. Comp i…"
click at [68, 348] on input at bounding box center [75, 348] width 59 height 22
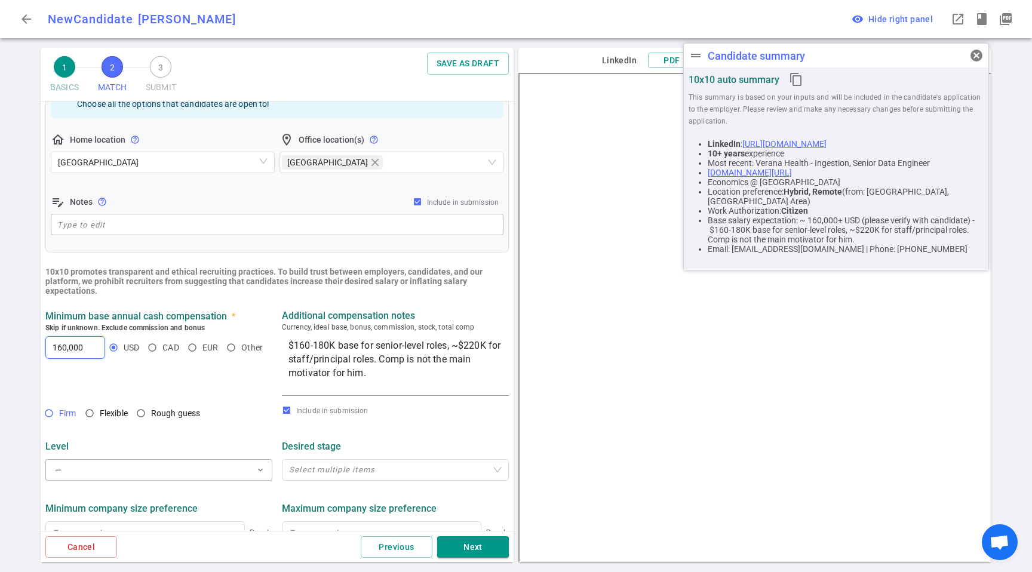
type input "160,000"
drag, startPoint x: 57, startPoint y: 417, endPoint x: 88, endPoint y: 437, distance: 37.3
click at [57, 417] on input "Firm" at bounding box center [49, 413] width 20 height 20
radio input "true"
click at [94, 455] on div "Level" at bounding box center [158, 447] width 227 height 22
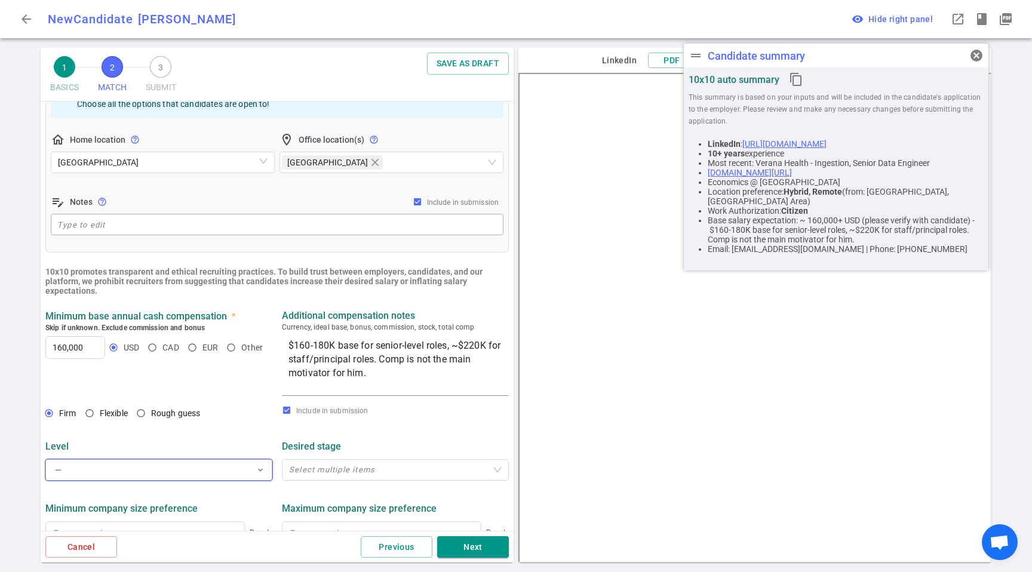
click at [100, 465] on button "— expand_more" at bounding box center [158, 470] width 227 height 22
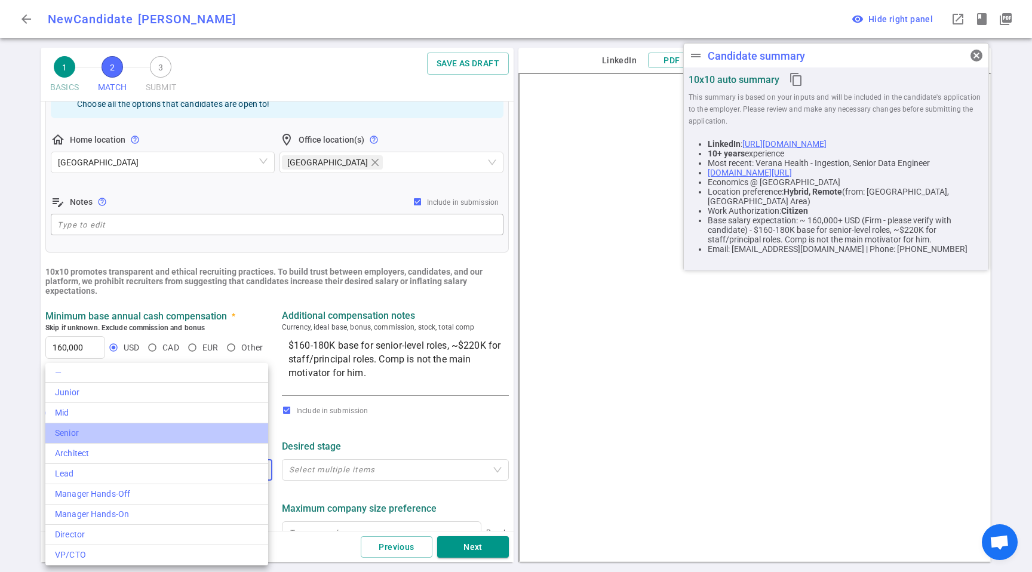
click at [108, 437] on div "Senior" at bounding box center [157, 433] width 204 height 13
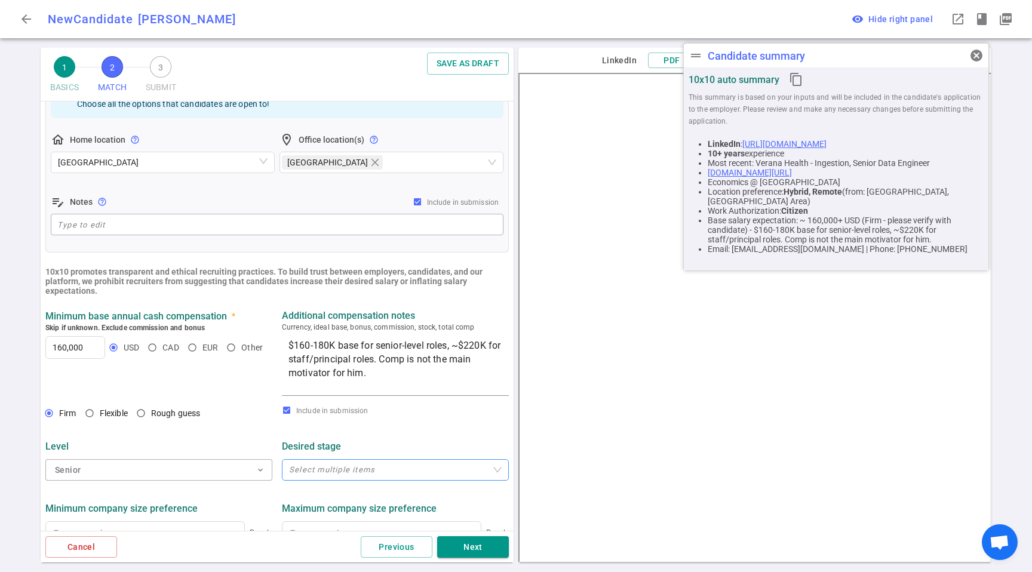
scroll to position [323, 0]
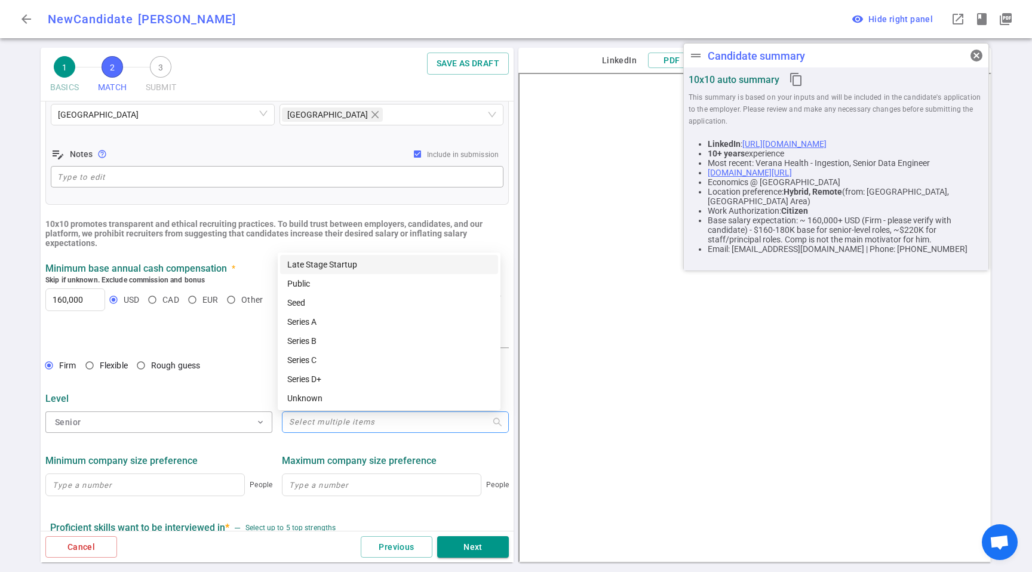
click at [337, 429] on div "Select multiple items" at bounding box center [395, 423] width 227 height 22
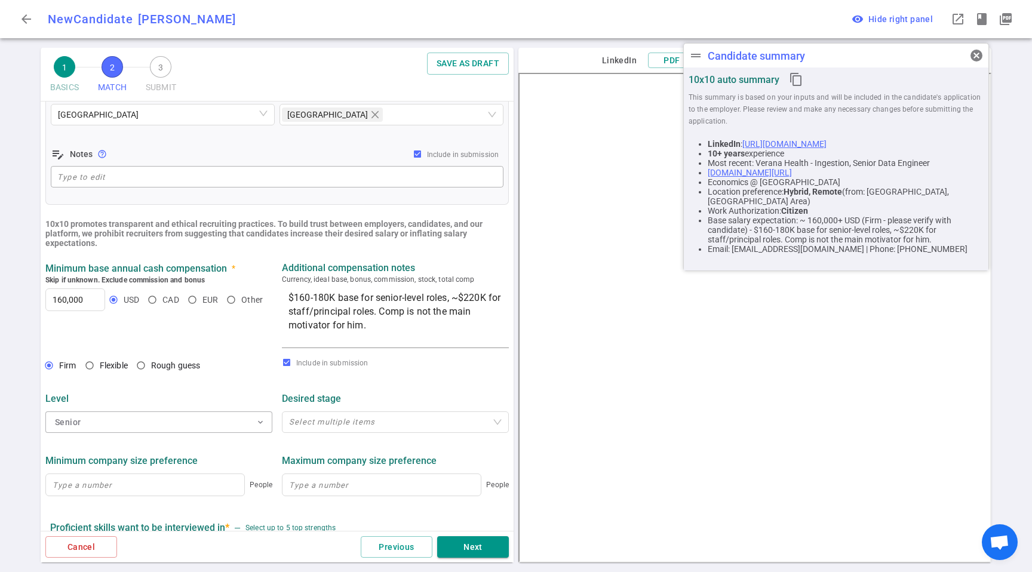
click at [121, 382] on div "Level Senior expand_more Desired stage Select multiple items" at bounding box center [277, 409] width 473 height 62
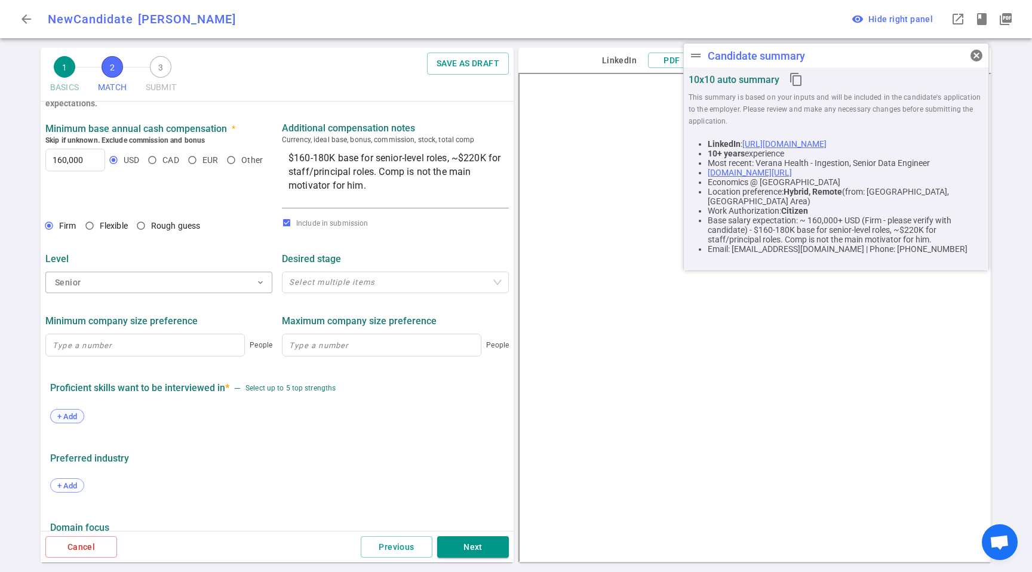
click at [81, 415] on span "+ Add" at bounding box center [67, 416] width 28 height 9
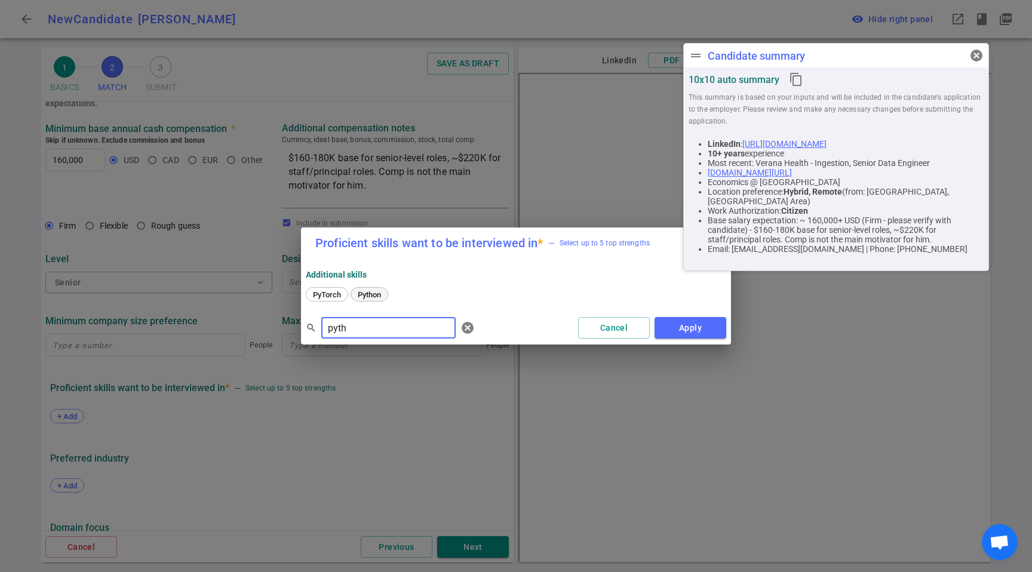
click at [364, 298] on span "Python" at bounding box center [370, 294] width 32 height 9
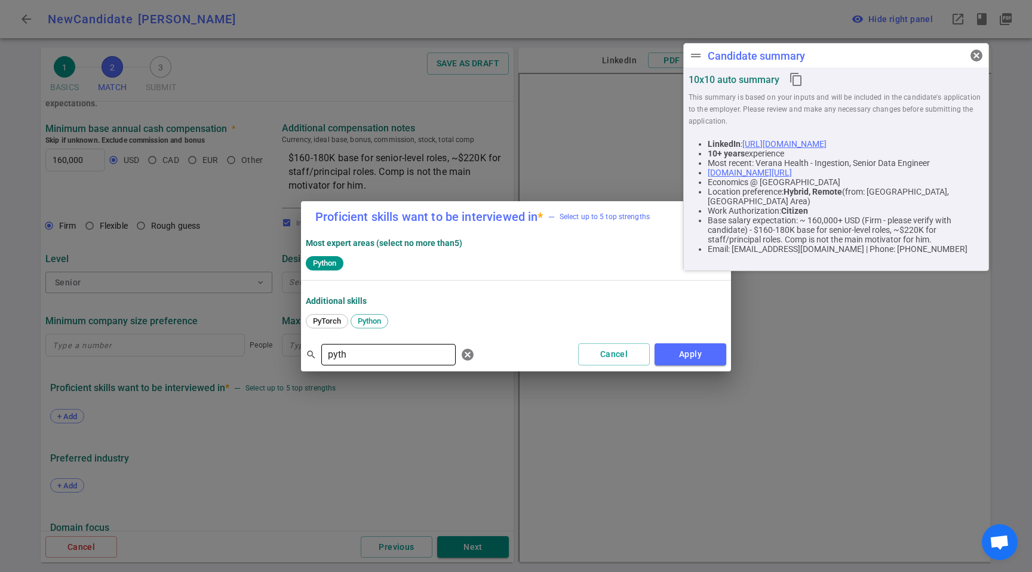
click at [369, 360] on input "pyth" at bounding box center [388, 354] width 134 height 19
click at [328, 319] on span "Airflow" at bounding box center [325, 321] width 33 height 9
click at [367, 354] on input "Airf" at bounding box center [388, 354] width 134 height 19
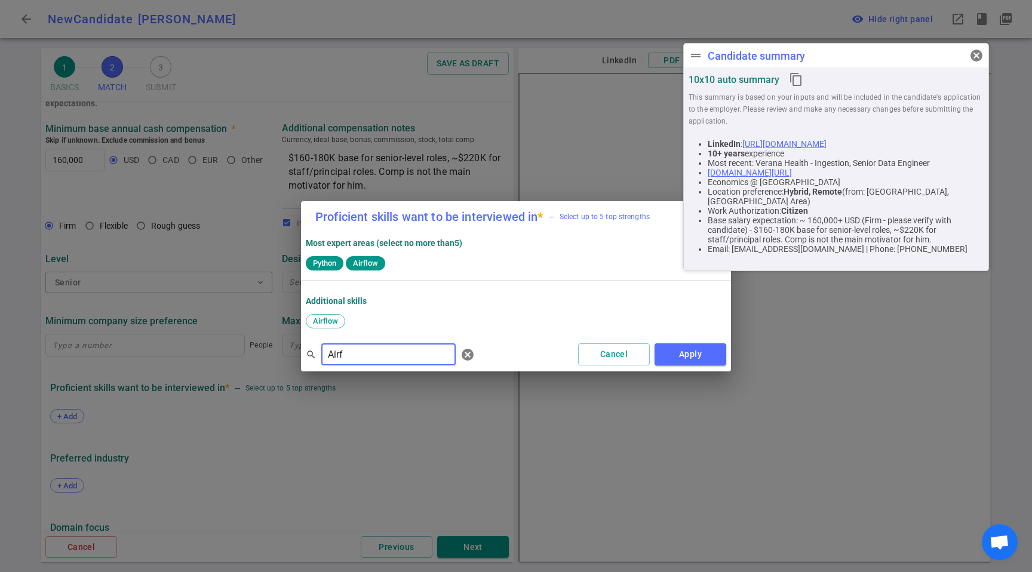
click at [367, 354] on input "Airf" at bounding box center [388, 354] width 134 height 19
click at [312, 316] on div "[PERSON_NAME]" at bounding box center [342, 321] width 73 height 14
click at [373, 348] on input "[PERSON_NAME]" at bounding box center [388, 354] width 134 height 19
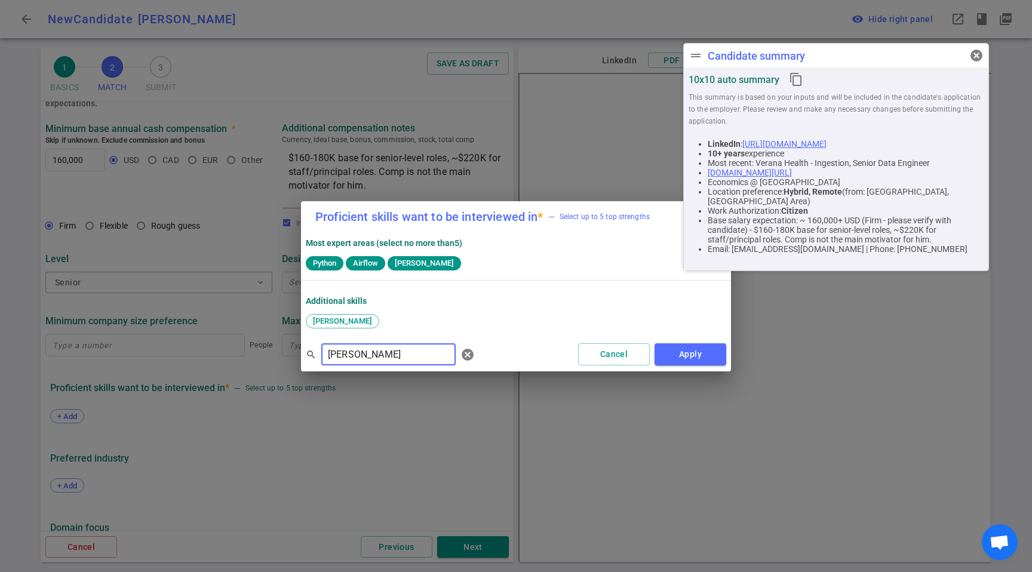
click at [373, 348] on input "[PERSON_NAME]" at bounding box center [388, 354] width 134 height 19
click at [522, 320] on span "dbt" at bounding box center [522, 321] width 19 height 9
click at [381, 360] on input "dbt" at bounding box center [388, 354] width 134 height 19
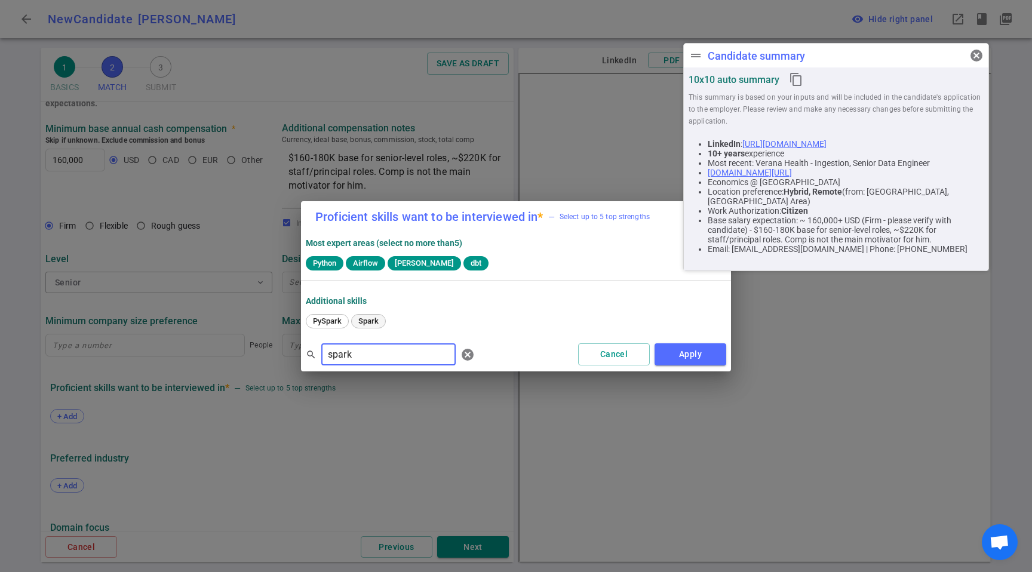
click at [372, 323] on span "Spark" at bounding box center [368, 321] width 29 height 9
click at [384, 359] on input "spark" at bounding box center [388, 354] width 134 height 19
type input "Snow"
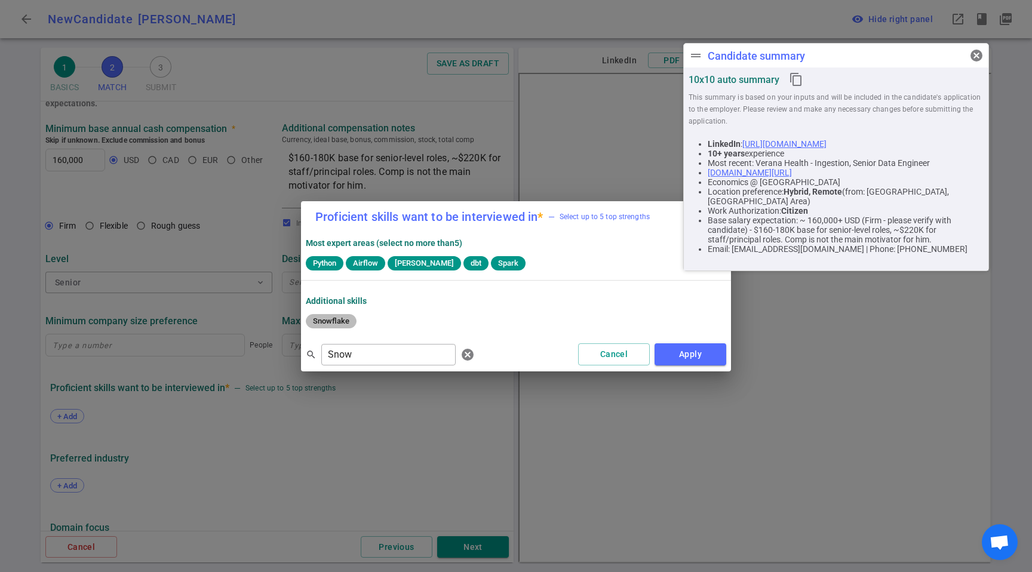
drag, startPoint x: 335, startPoint y: 321, endPoint x: 656, endPoint y: 374, distance: 325.2
click at [336, 321] on span "Snowflake" at bounding box center [331, 321] width 45 height 9
click at [678, 357] on button "Apply" at bounding box center [691, 355] width 72 height 22
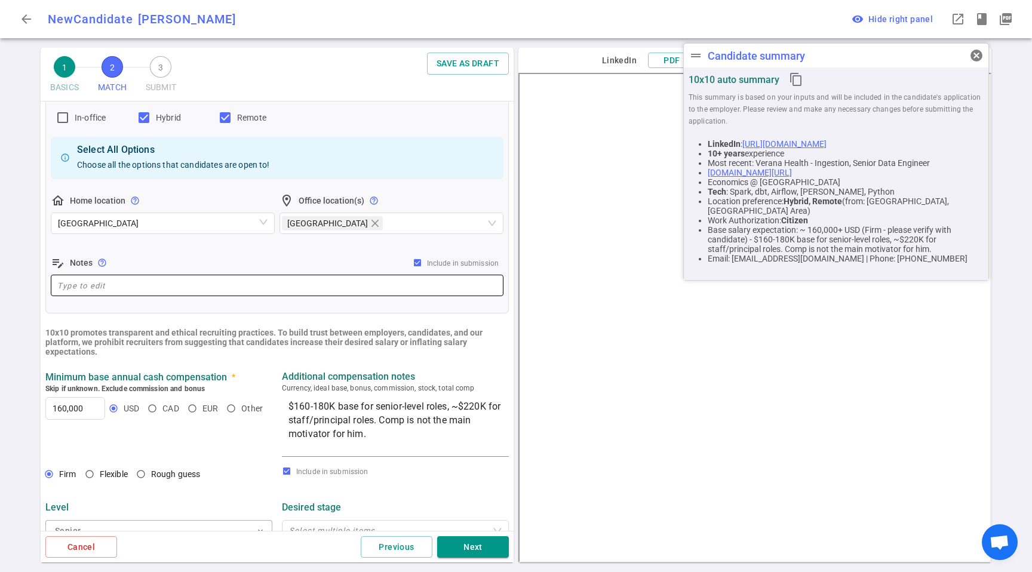
scroll to position [221, 0]
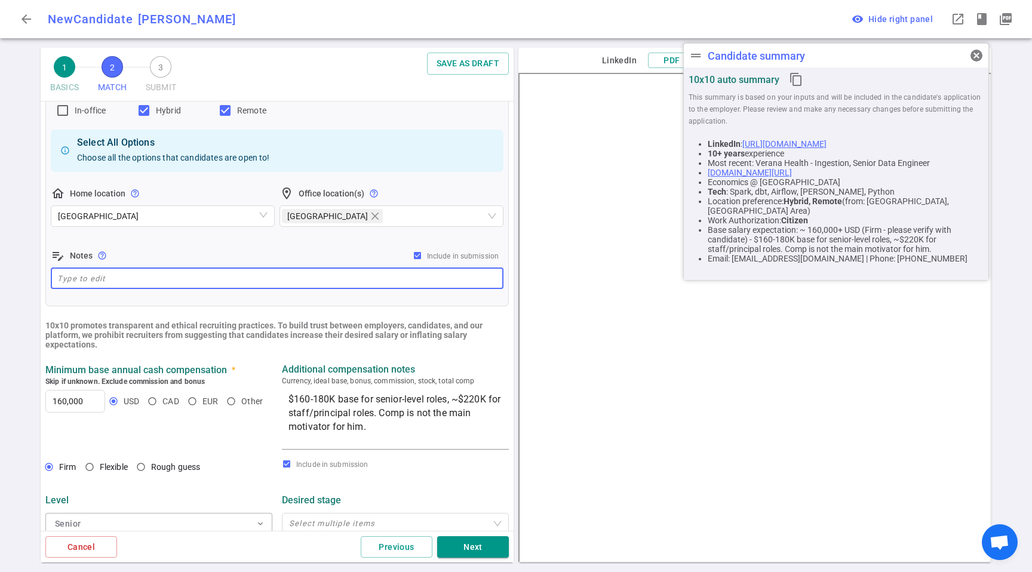
click at [248, 281] on textarea at bounding box center [277, 279] width 440 height 14
paste textarea "Denver-hybrid (max of 3 days) or fully remote. Open to quarterly travel if need…"
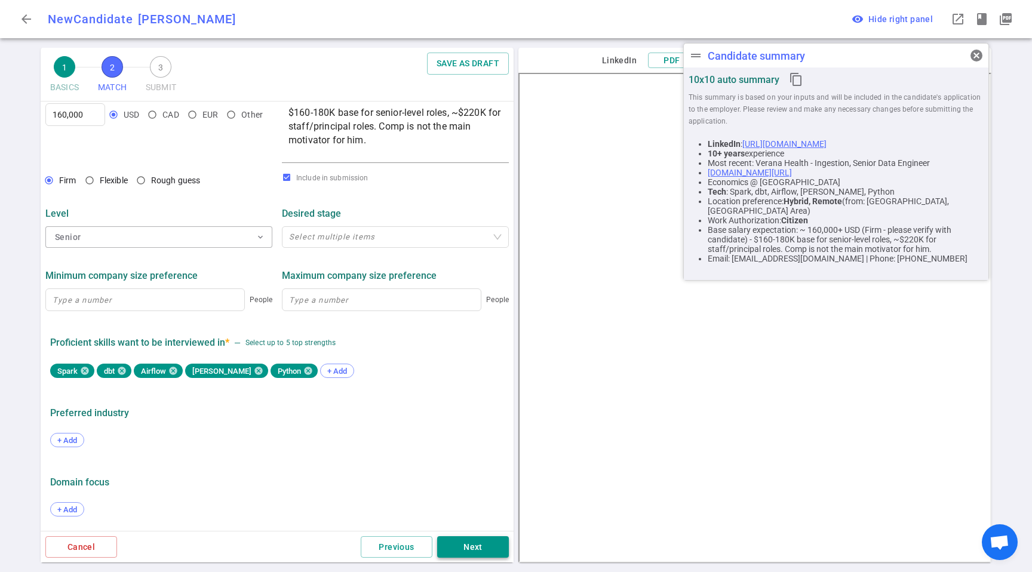
type textarea "Denver-hybrid (max of 3 days) or fully remote. Open to quarterly travel if need…"
click at [482, 537] on button "Next" at bounding box center [473, 548] width 72 height 22
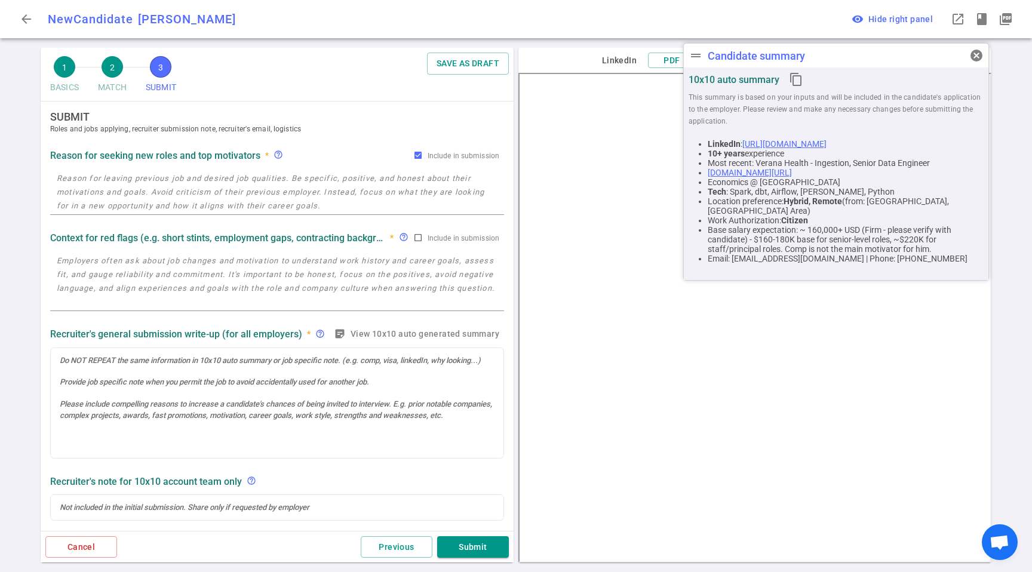
scroll to position [0, 0]
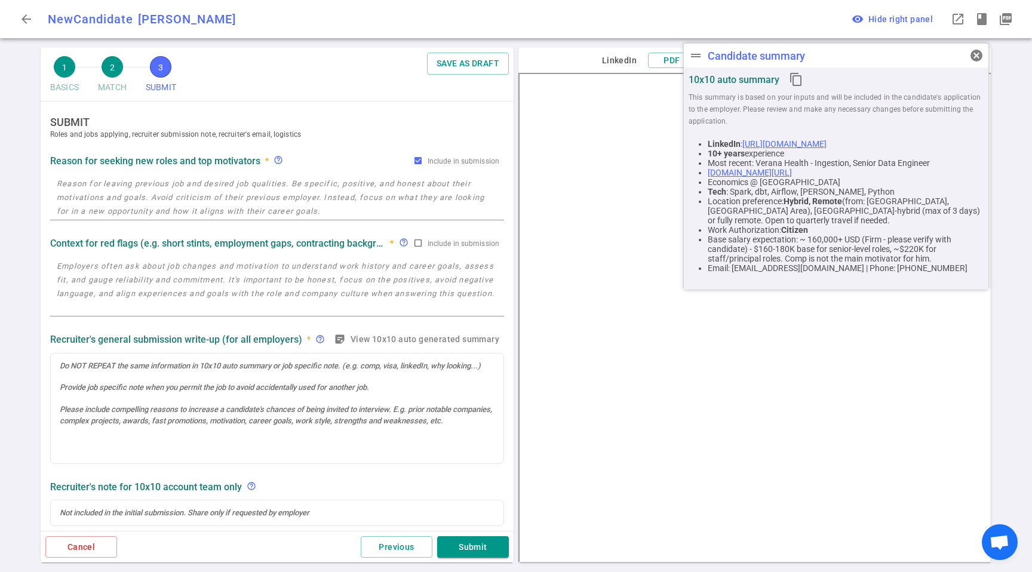
drag, startPoint x: 126, startPoint y: 202, endPoint x: 132, endPoint y: 201, distance: 6.1
click at [127, 201] on textarea at bounding box center [277, 197] width 441 height 41
paste textarea "*Verana Health: affected by the mass layoffs last [DATE]. *[PERSON_NAME]: left …"
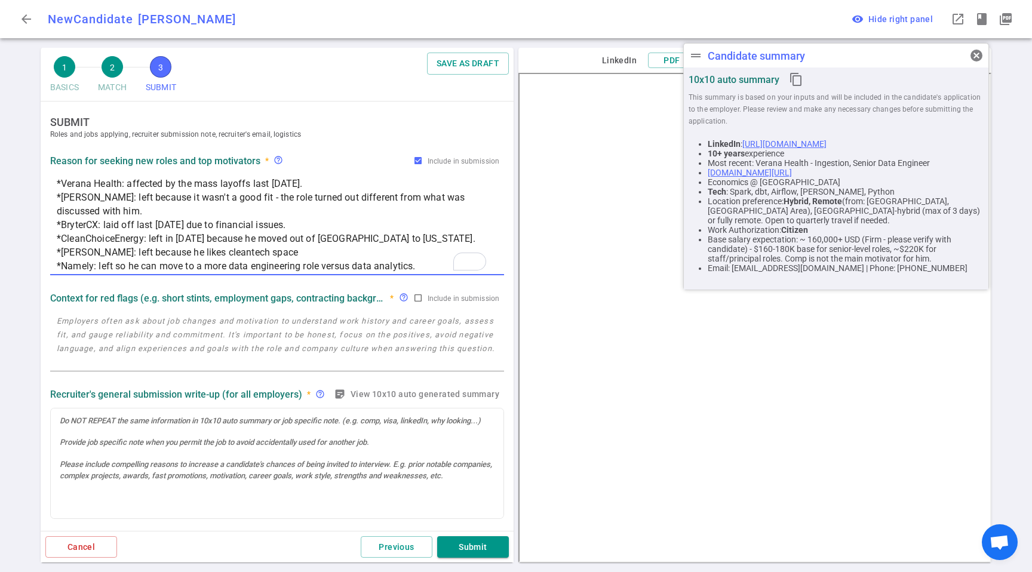
type textarea "*Verana Health: affected by the mass layoffs last [DATE]. *[PERSON_NAME]: left …"
drag, startPoint x: 158, startPoint y: 294, endPoint x: 160, endPoint y: 300, distance: 6.1
click at [158, 294] on strong "Context for red flags (e.g. short stints, employment gaps, contracting backgrou…" at bounding box center [217, 298] width 335 height 11
click at [158, 333] on textarea at bounding box center [277, 341] width 441 height 55
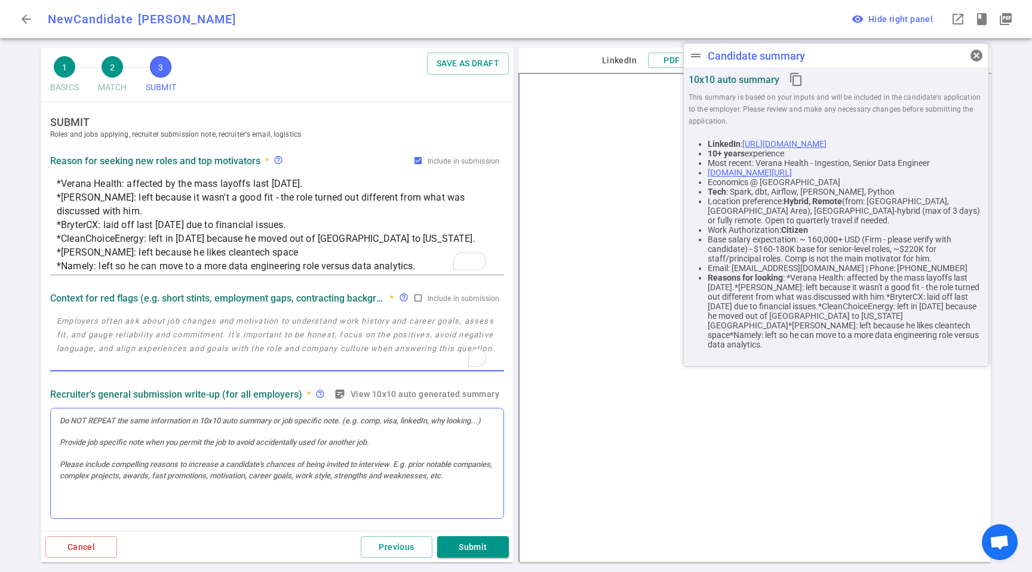
click at [164, 430] on div at bounding box center [277, 464] width 453 height 111
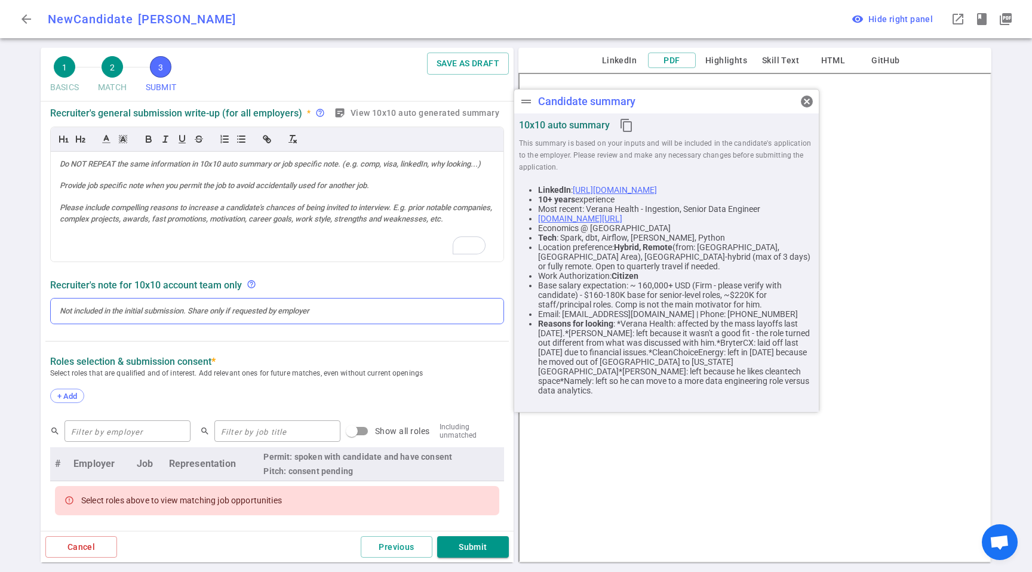
scroll to position [306, 0]
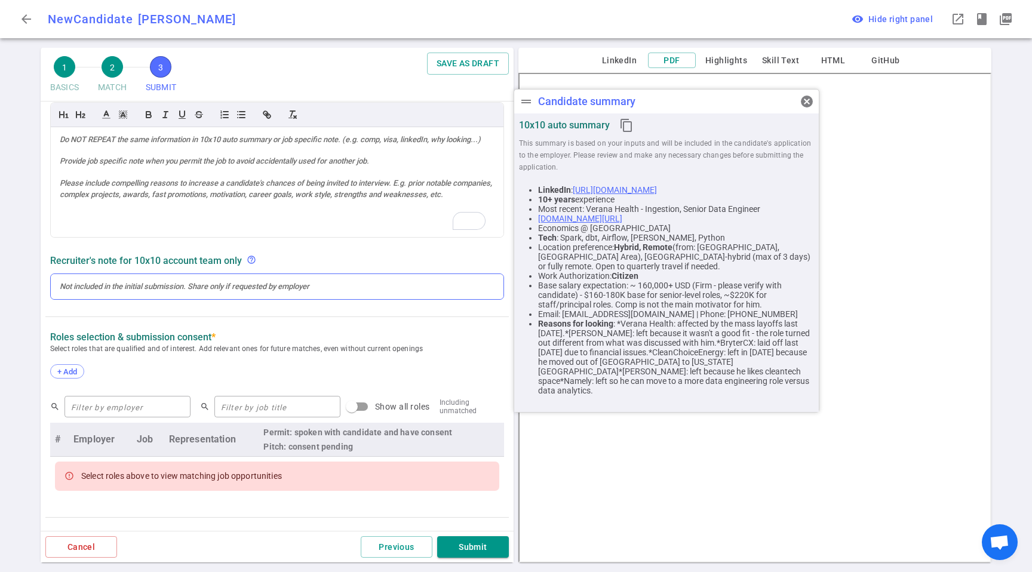
click at [155, 287] on div at bounding box center [277, 286] width 435 height 11
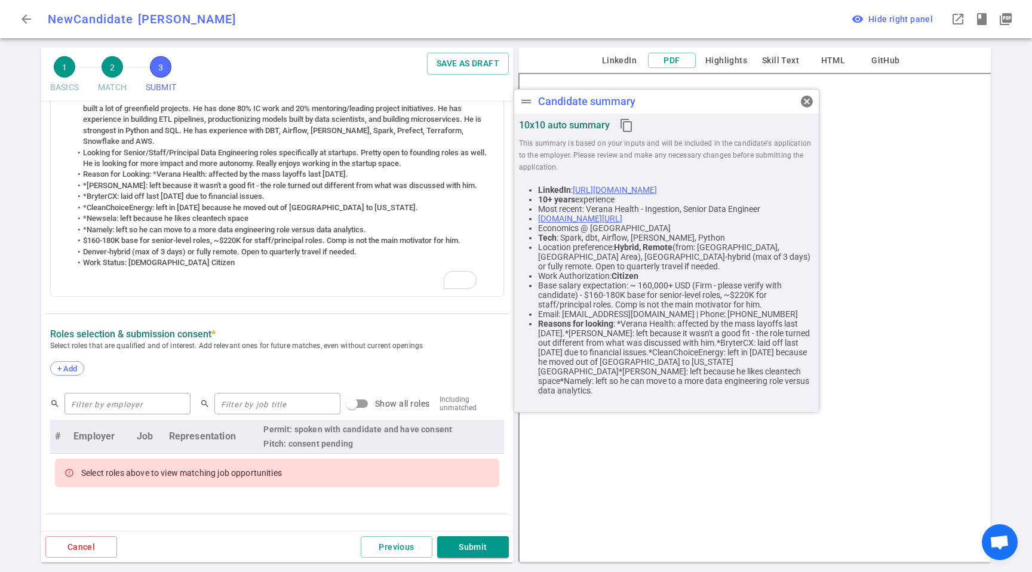
scroll to position [0, 0]
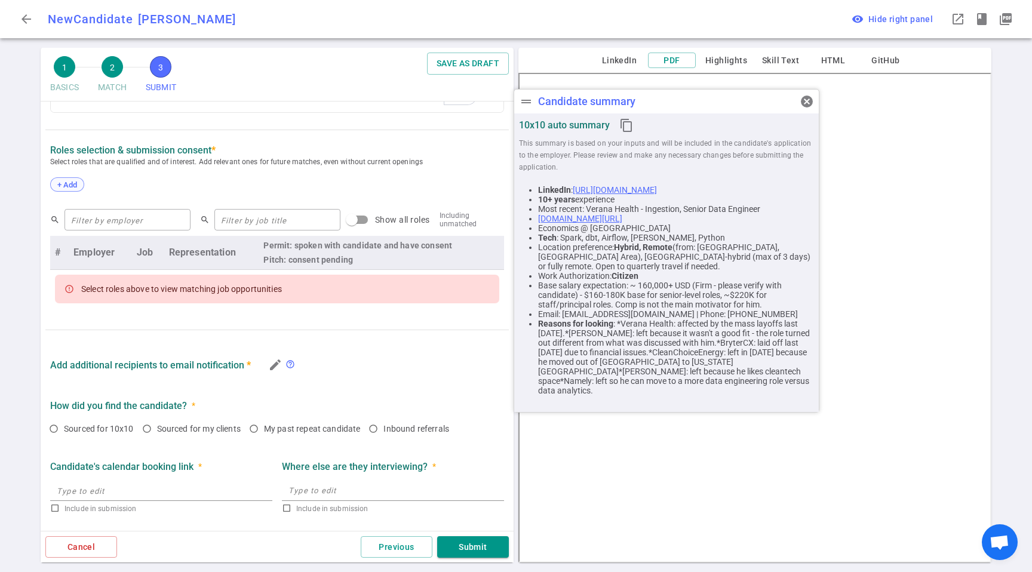
click at [58, 185] on span "+ Add" at bounding box center [67, 184] width 28 height 9
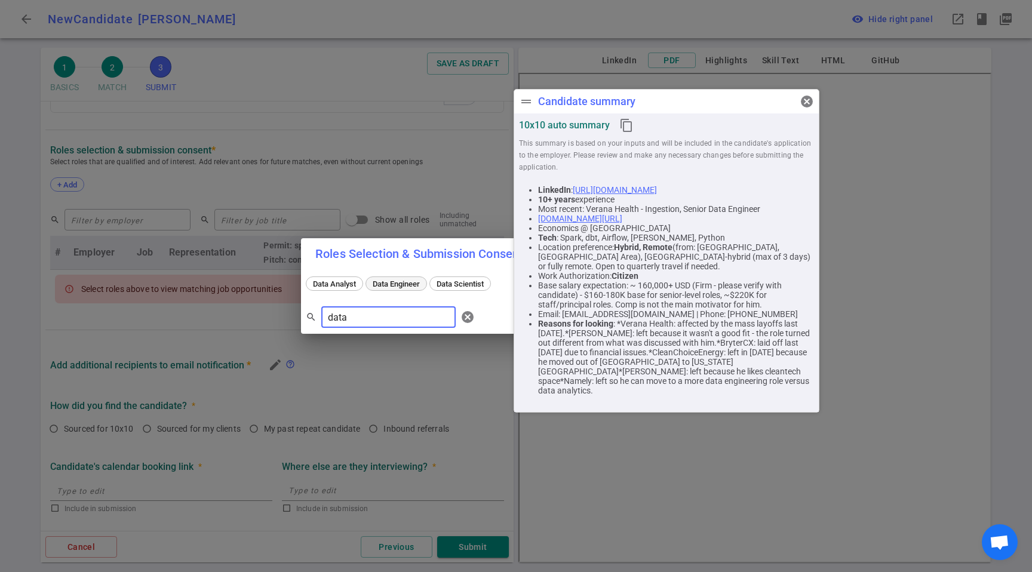
type input "data"
click at [409, 286] on span "Data Engineer" at bounding box center [397, 284] width 56 height 9
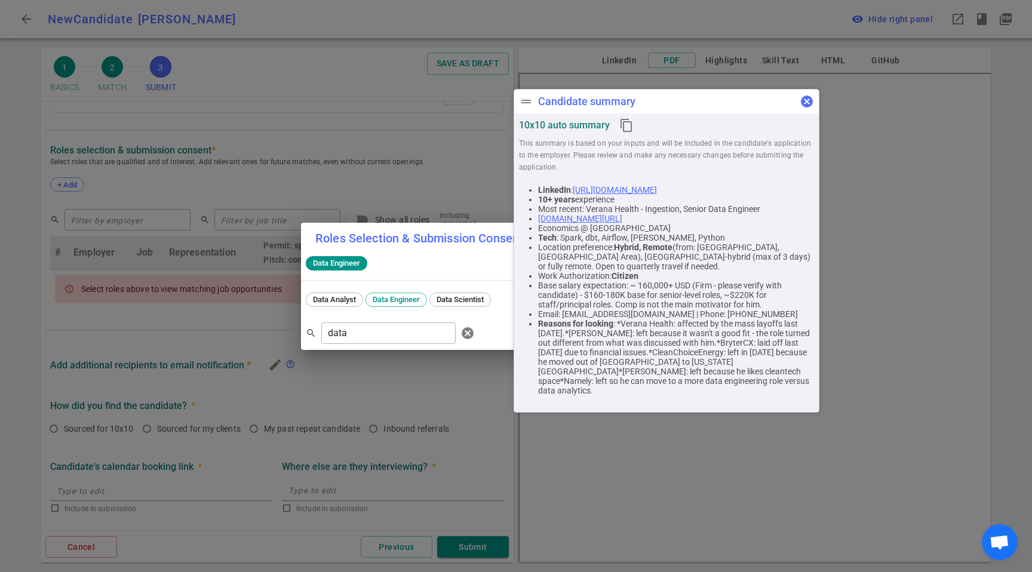
click at [807, 101] on span "cancel" at bounding box center [807, 101] width 14 height 14
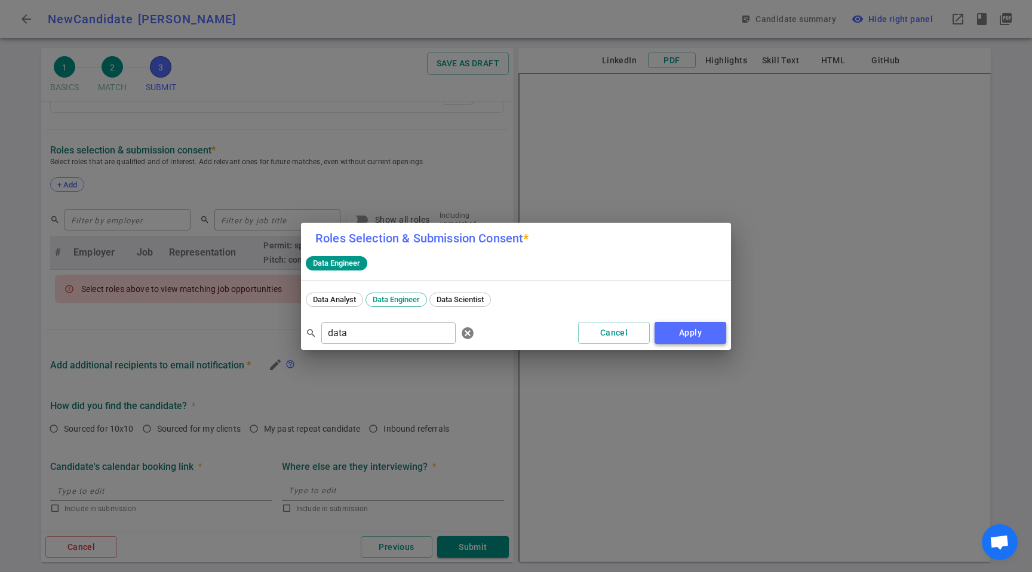
click at [685, 326] on button "Apply" at bounding box center [691, 333] width 72 height 22
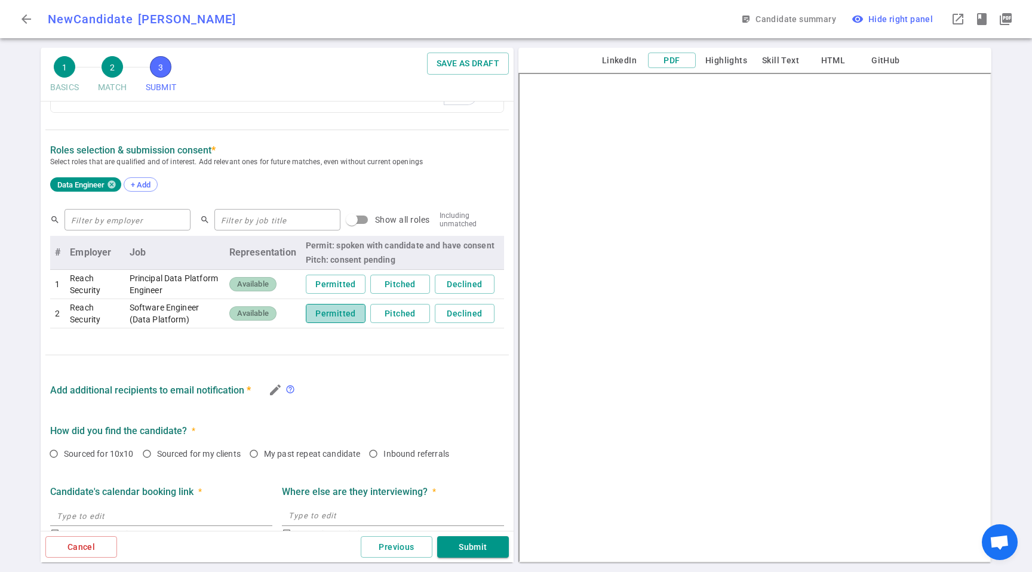
click at [331, 314] on button "Permitted" at bounding box center [336, 314] width 60 height 20
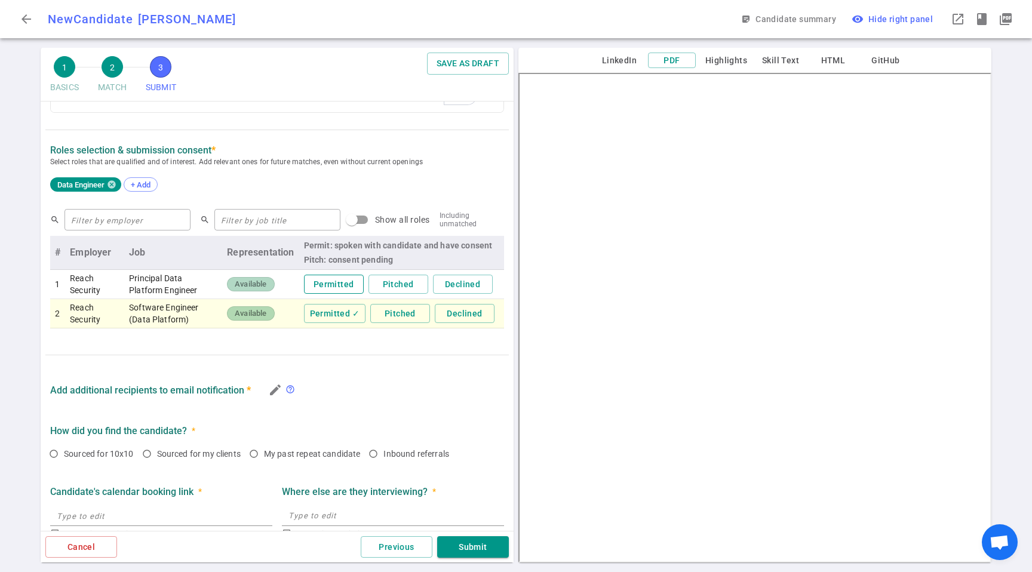
click at [330, 286] on button "Permitted" at bounding box center [334, 285] width 60 height 20
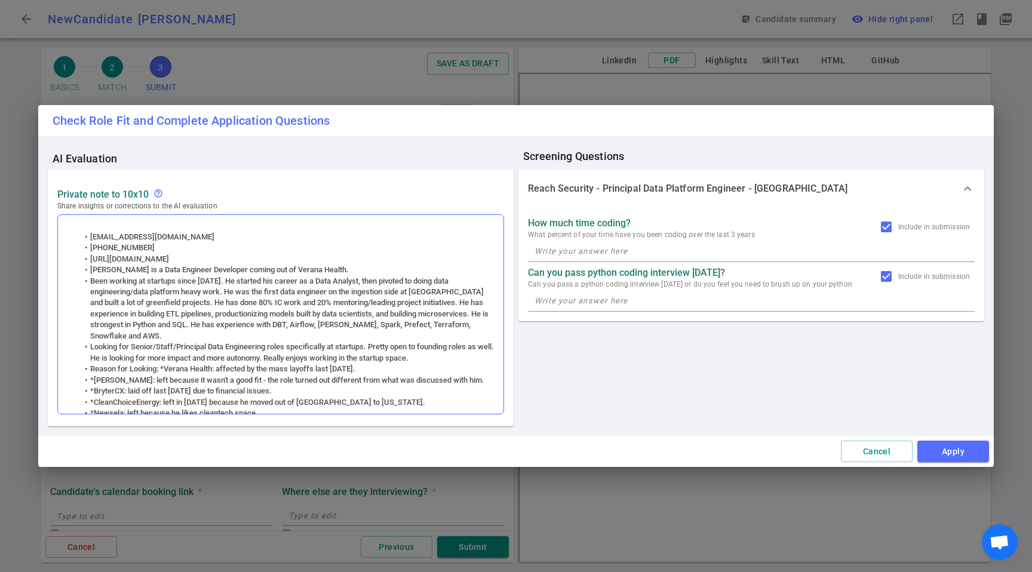
click at [291, 351] on div "Private Note to 10x10 help_outline Share insights or corrections to the AI eval…" at bounding box center [281, 298] width 466 height 257
click at [946, 452] on button "Apply" at bounding box center [954, 452] width 72 height 22
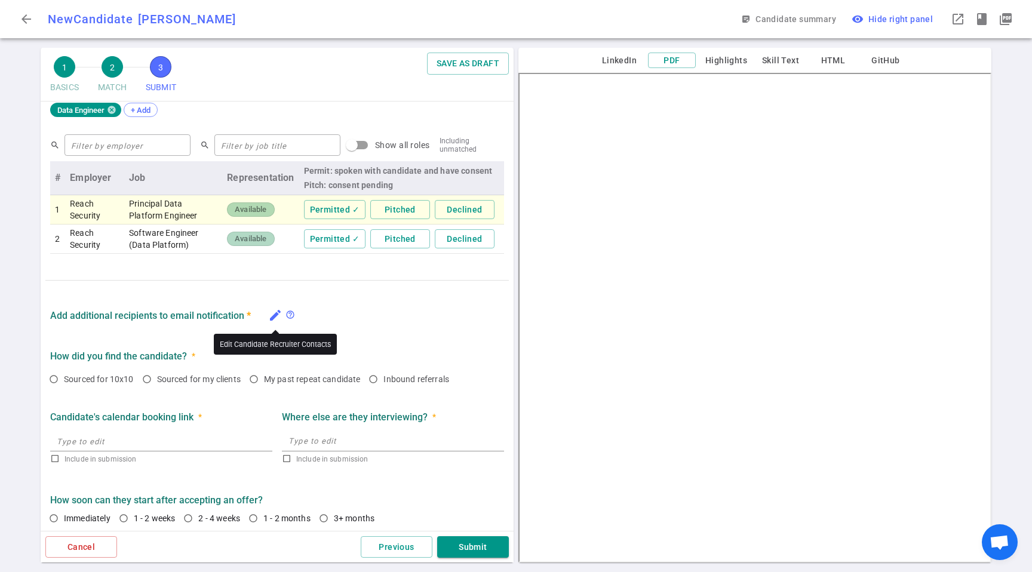
click at [274, 316] on icon "edit" at bounding box center [275, 315] width 14 height 14
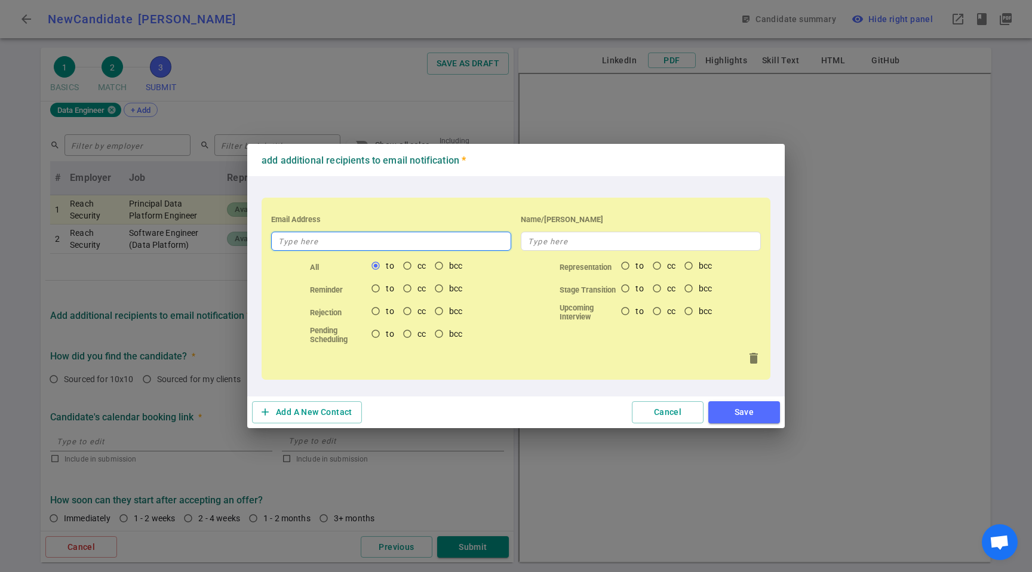
click at [479, 250] on input "text" at bounding box center [391, 241] width 240 height 19
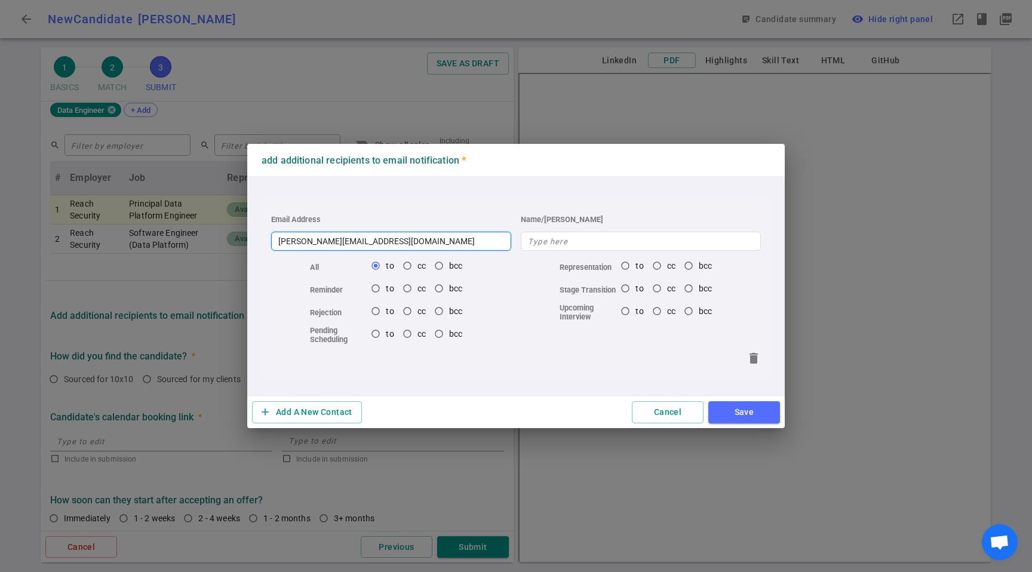
type input "[PERSON_NAME][EMAIL_ADDRESS][DOMAIN_NAME]"
click at [730, 411] on button "Save" at bounding box center [745, 412] width 72 height 22
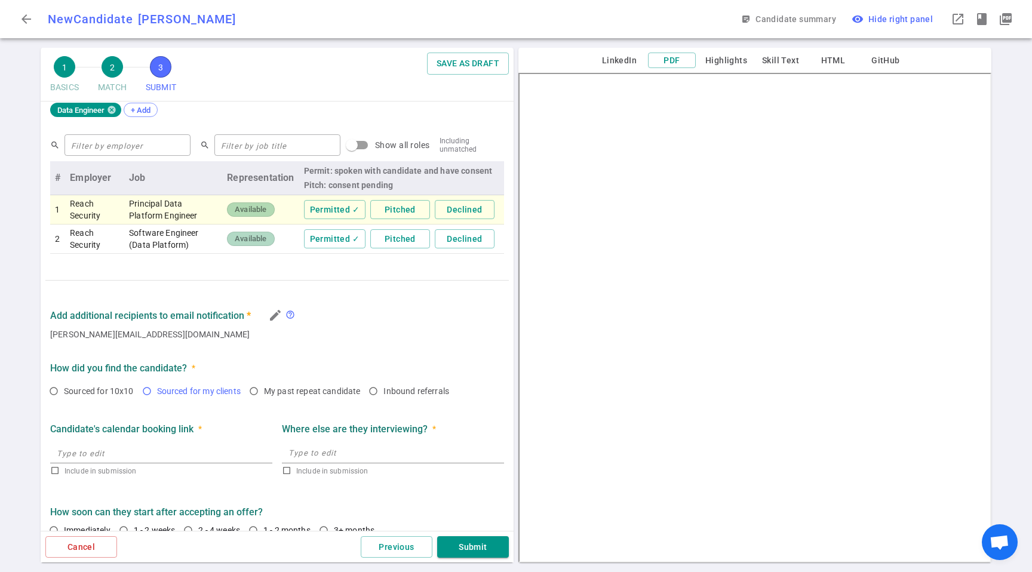
click at [188, 390] on span "Sourced for my clients" at bounding box center [199, 392] width 84 height 10
click at [157, 390] on input "Sourced for my clients" at bounding box center [147, 391] width 20 height 20
radio input "true"
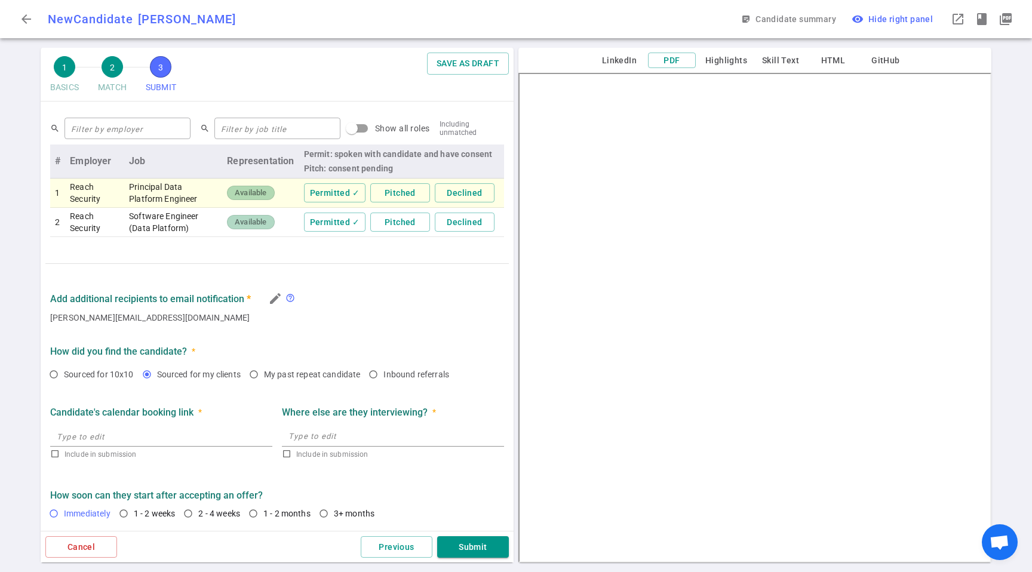
click at [62, 505] on input "Immediately" at bounding box center [54, 514] width 20 height 20
radio input "true"
click at [478, 545] on button "Submit" at bounding box center [473, 548] width 72 height 22
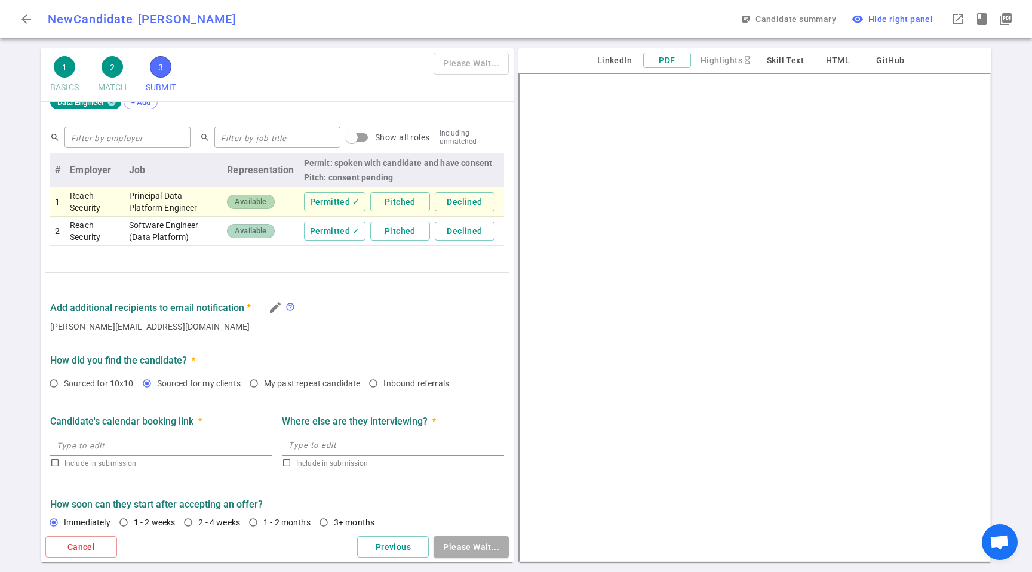
type textarea "*Verana Health: affected by the mass layoffs last [DATE]. *[PERSON_NAME]: left …"
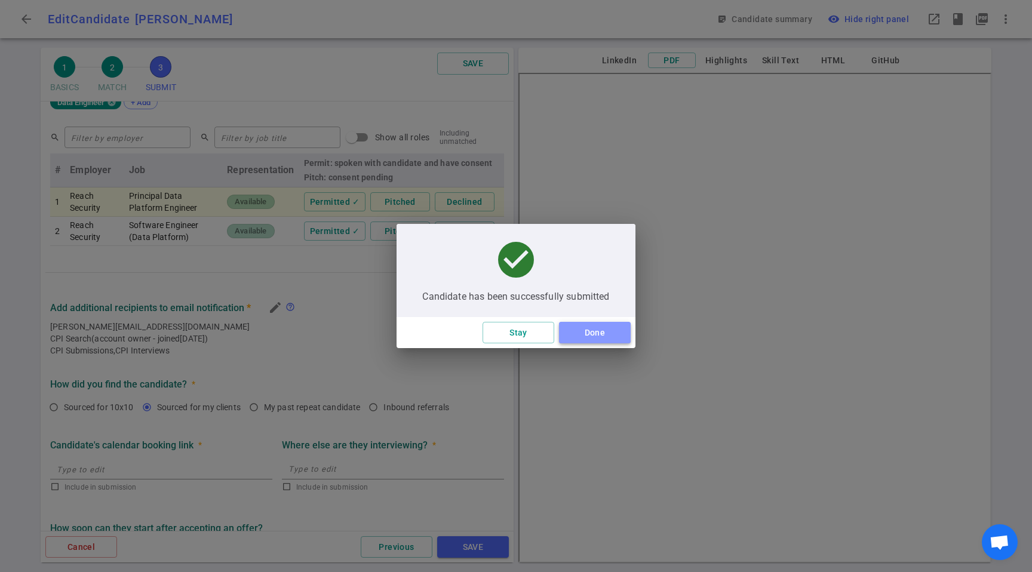
click at [589, 329] on button "Done" at bounding box center [595, 333] width 72 height 22
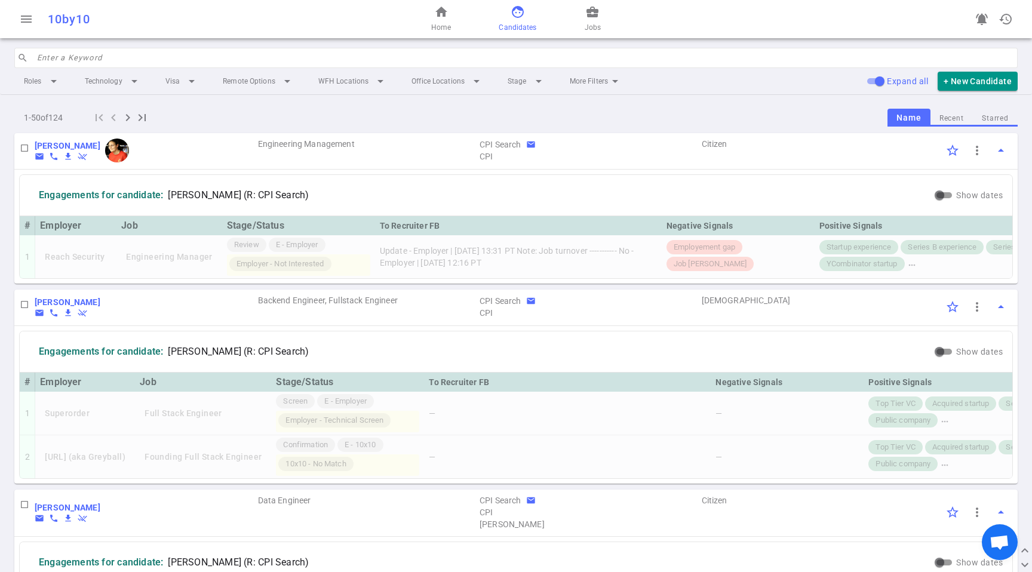
click at [514, 59] on input "search" at bounding box center [524, 57] width 974 height 19
click at [518, 59] on input "search" at bounding box center [524, 57] width 974 height 19
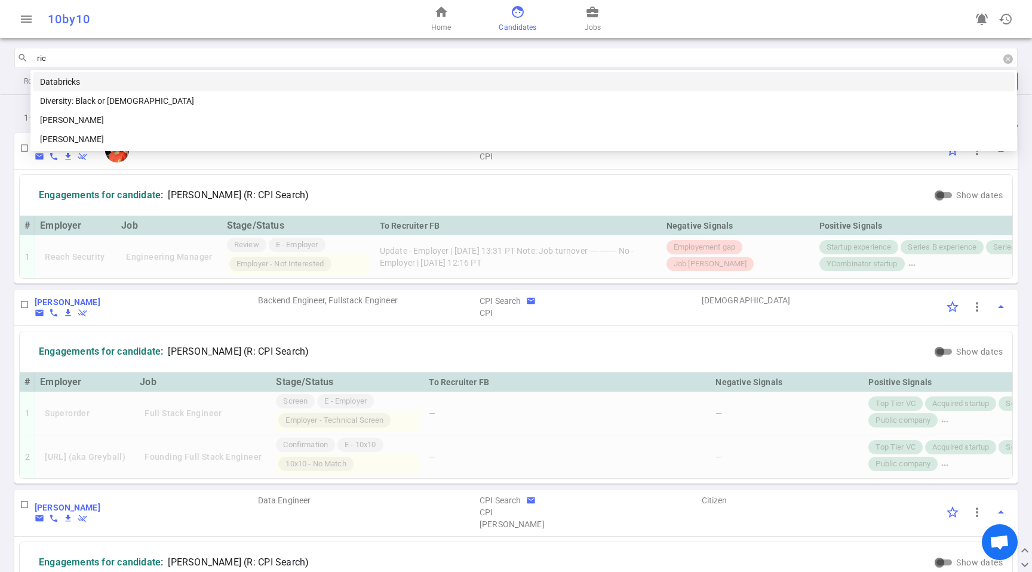
type input "rich"
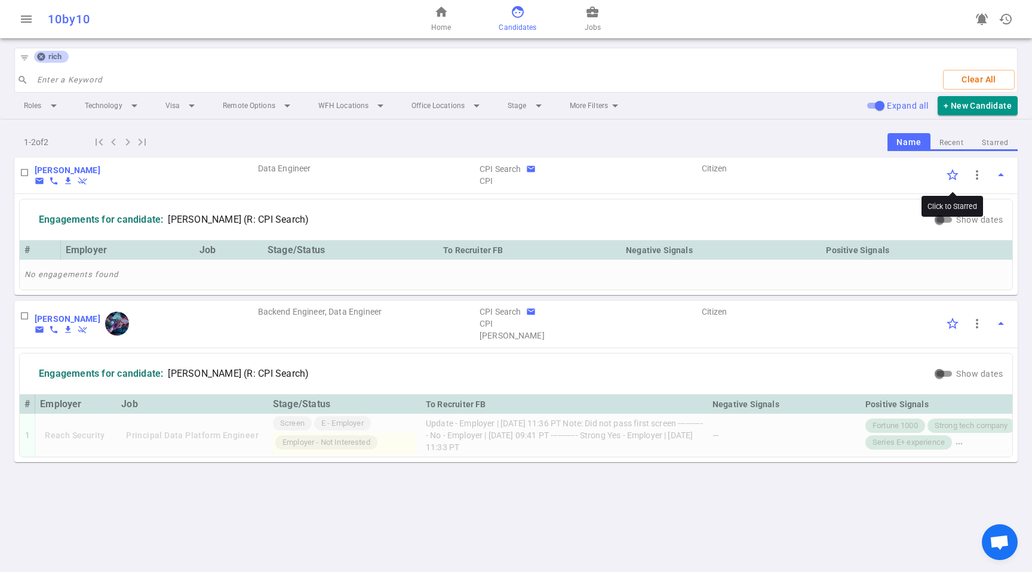
click at [951, 177] on input "Click to Starred" at bounding box center [952, 175] width 25 height 25
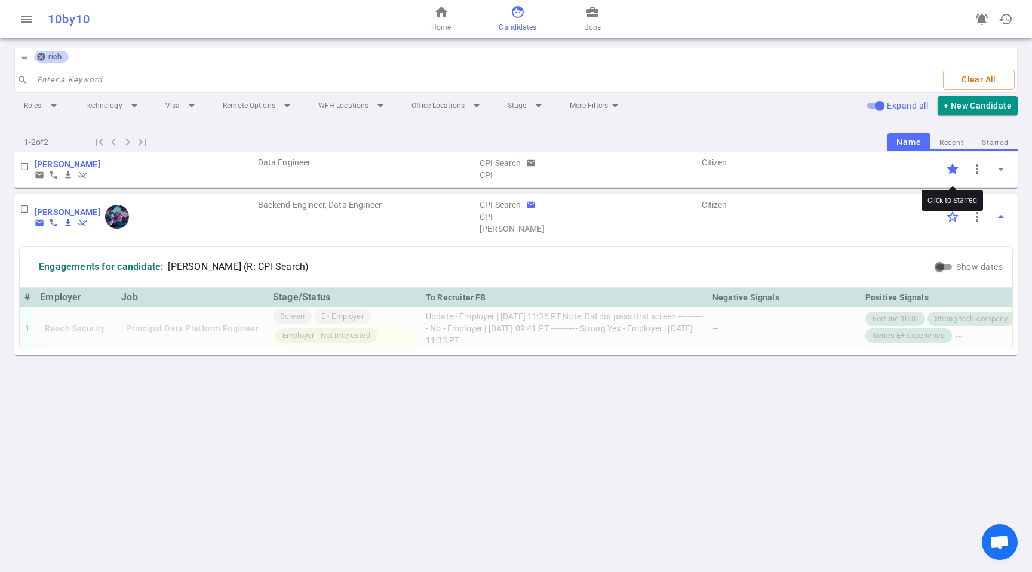
click at [955, 171] on input "Click to Starred" at bounding box center [952, 169] width 25 height 25
click at [1009, 174] on button "arrow_drop_down" at bounding box center [1001, 169] width 24 height 24
click at [1002, 169] on span "arrow_drop_down" at bounding box center [1001, 169] width 14 height 14
click at [952, 167] on input "Click to Starred" at bounding box center [952, 169] width 25 height 25
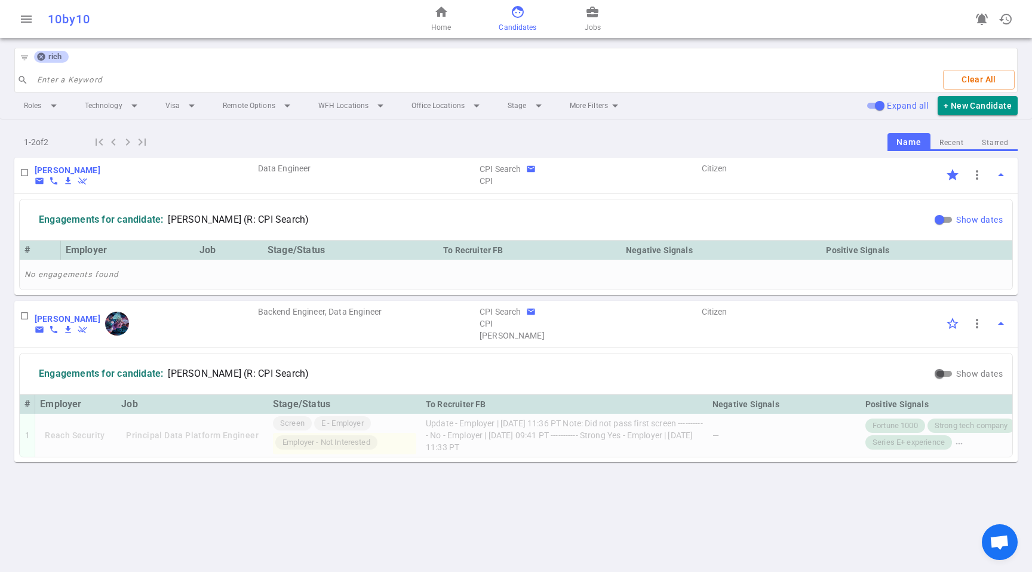
click at [943, 222] on input "Show dates" at bounding box center [939, 220] width 43 height 14
checkbox input "true"
